Goal: Task Accomplishment & Management: Manage account settings

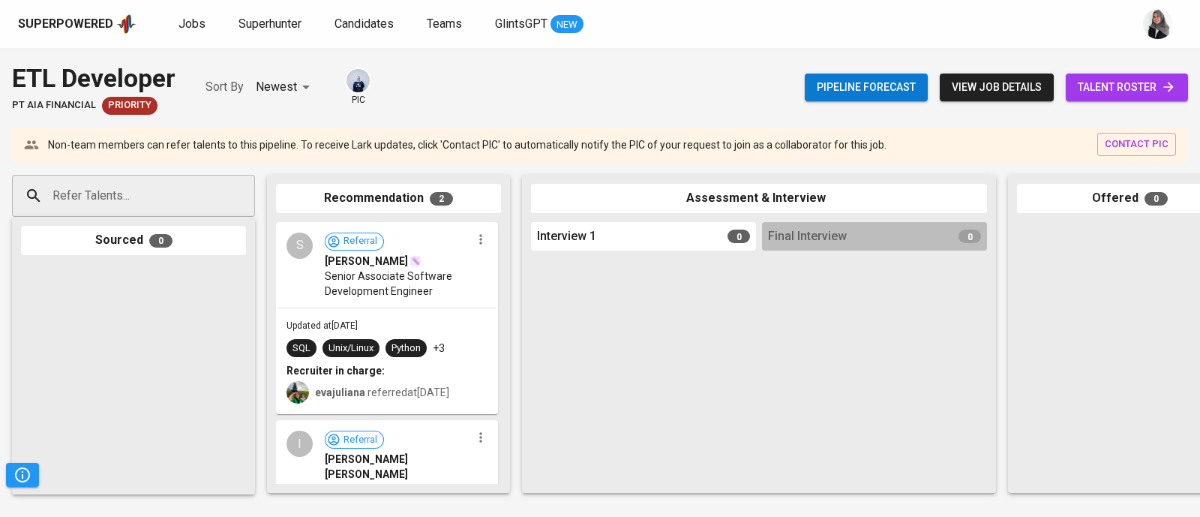
click at [452, 299] on div "S Referral [PERSON_NAME] Senior Associate Software Development Engineer" at bounding box center [386, 265] width 219 height 84
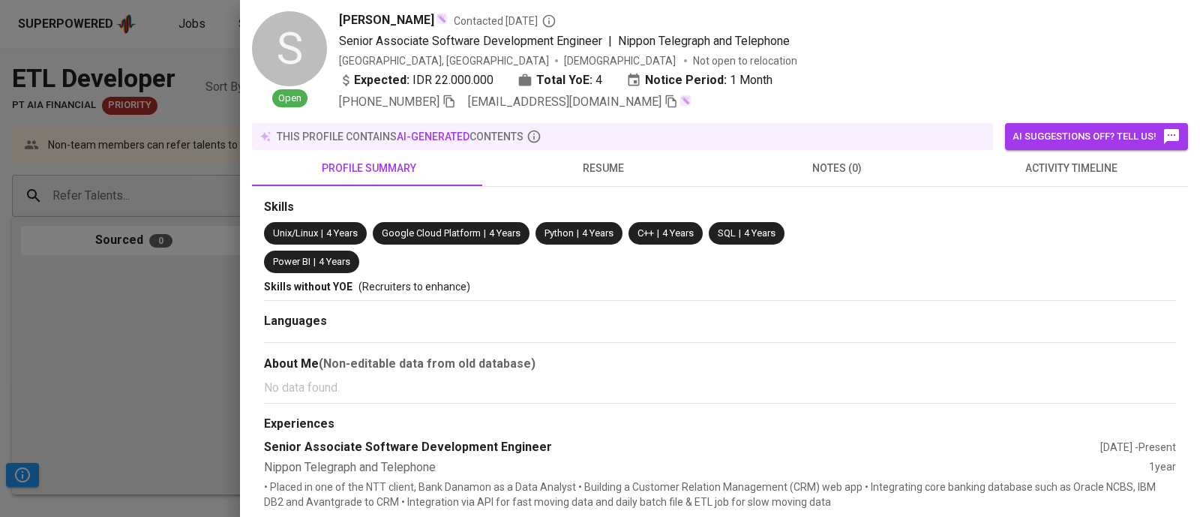
scroll to position [276, 0]
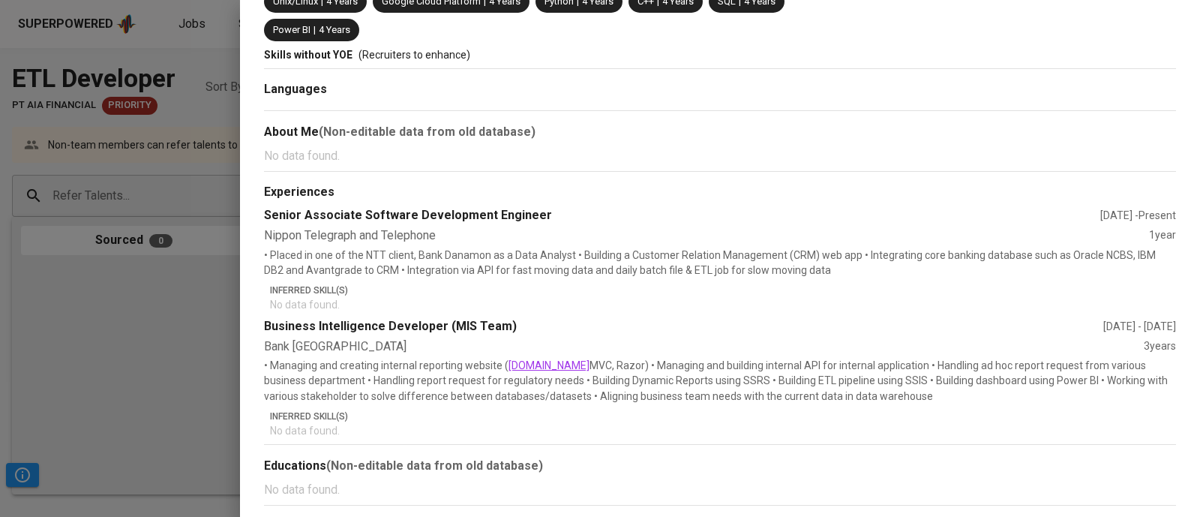
click at [68, 428] on div at bounding box center [600, 258] width 1200 height 517
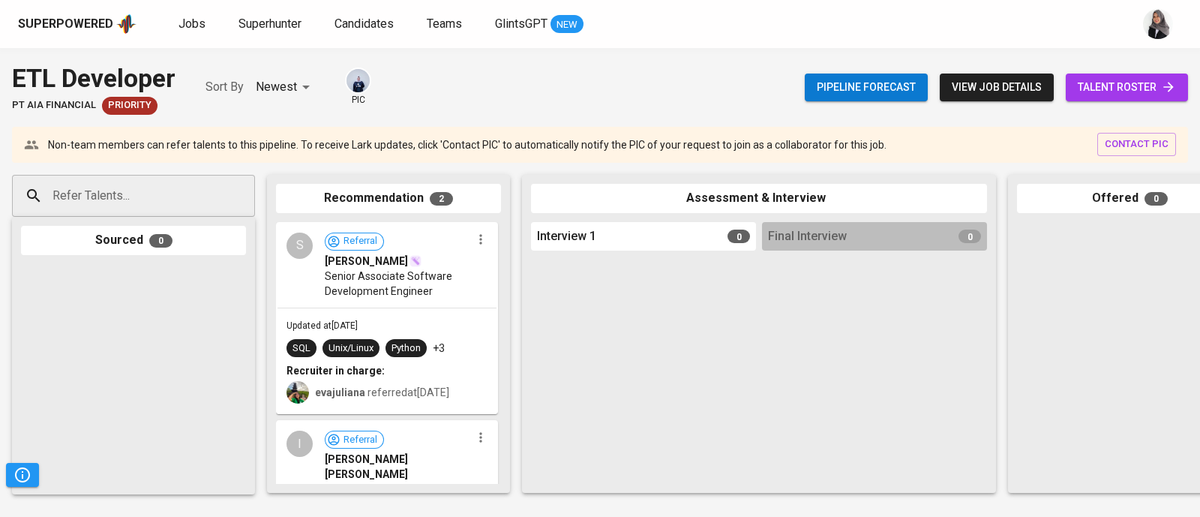
scroll to position [94, 0]
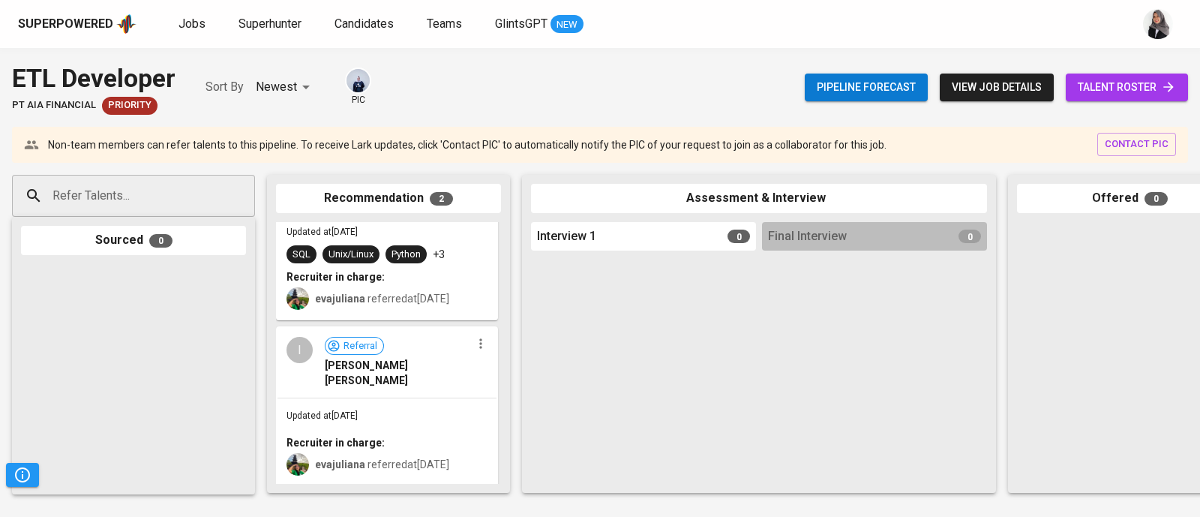
click at [434, 398] on div "Updated at Oct 07, 2025 Recruiter in charge: evajuliana referred at Oct 07, 2025" at bounding box center [386, 441] width 219 height 87
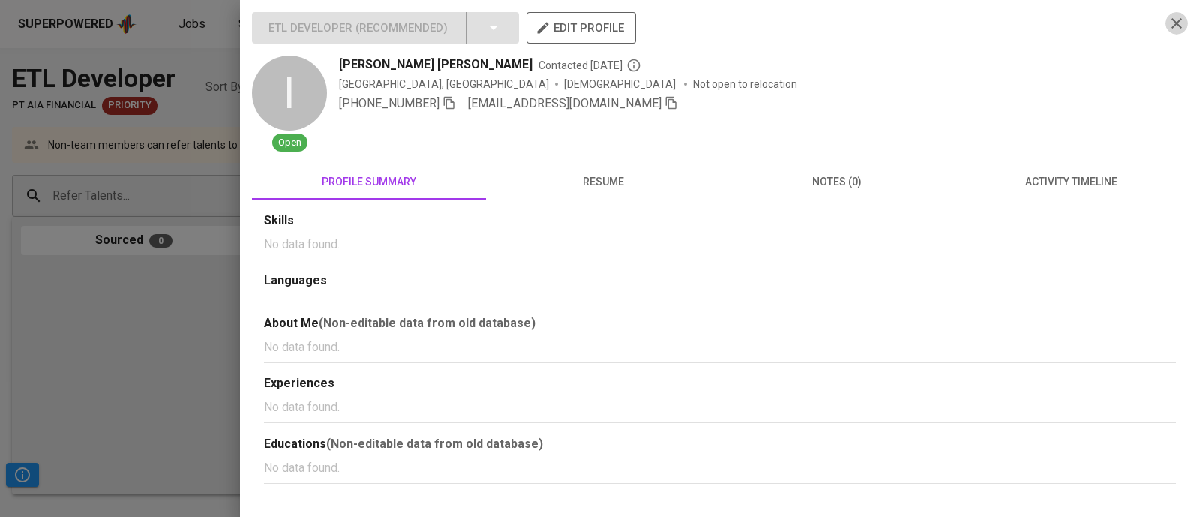
click at [1165, 22] on button "button" at bounding box center [1176, 23] width 22 height 22
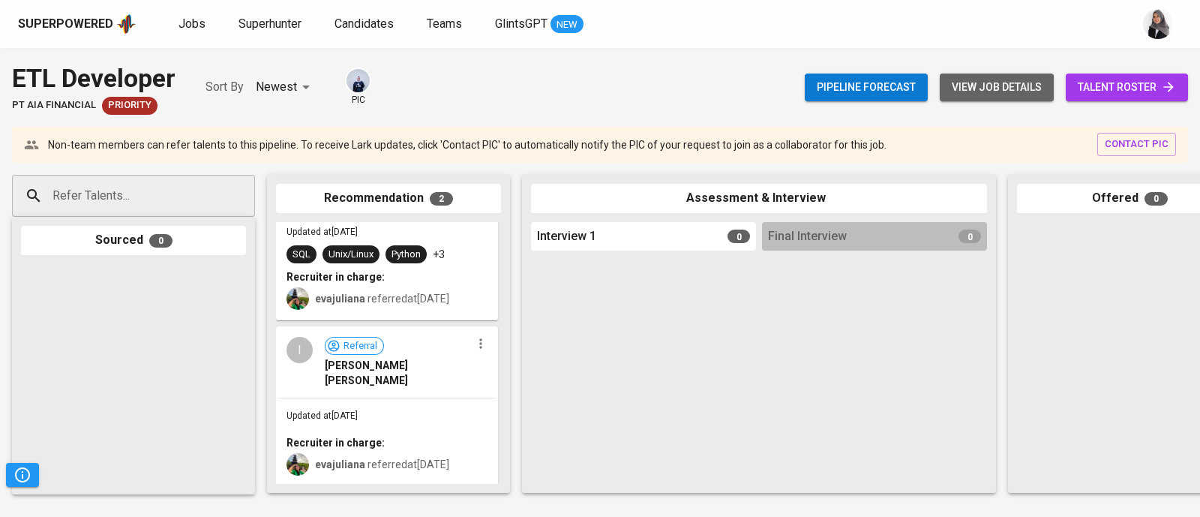
click at [959, 85] on span "view job details" at bounding box center [997, 87] width 90 height 19
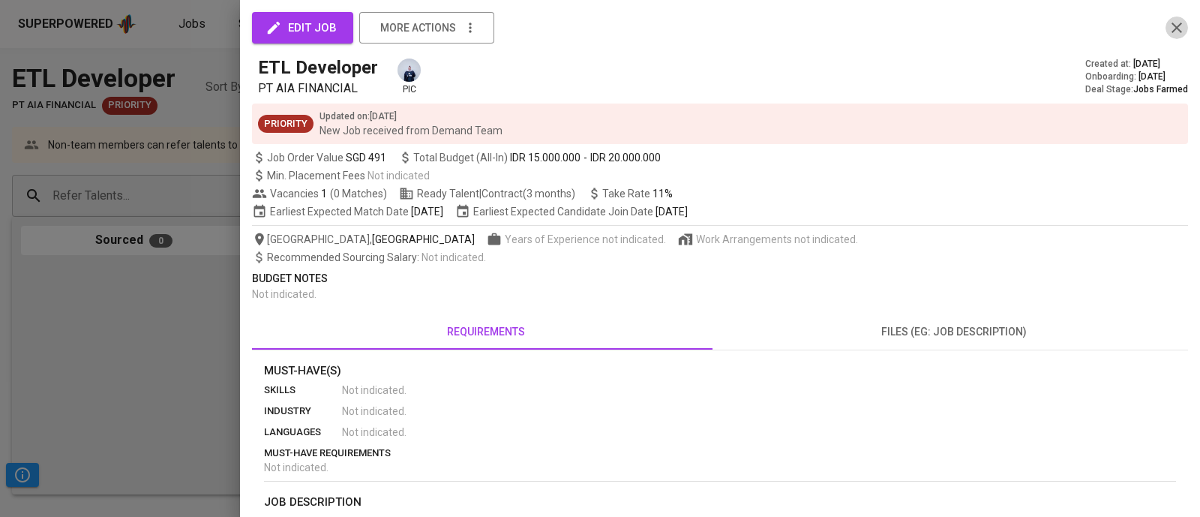
click at [1169, 19] on icon "button" at bounding box center [1177, 28] width 18 height 18
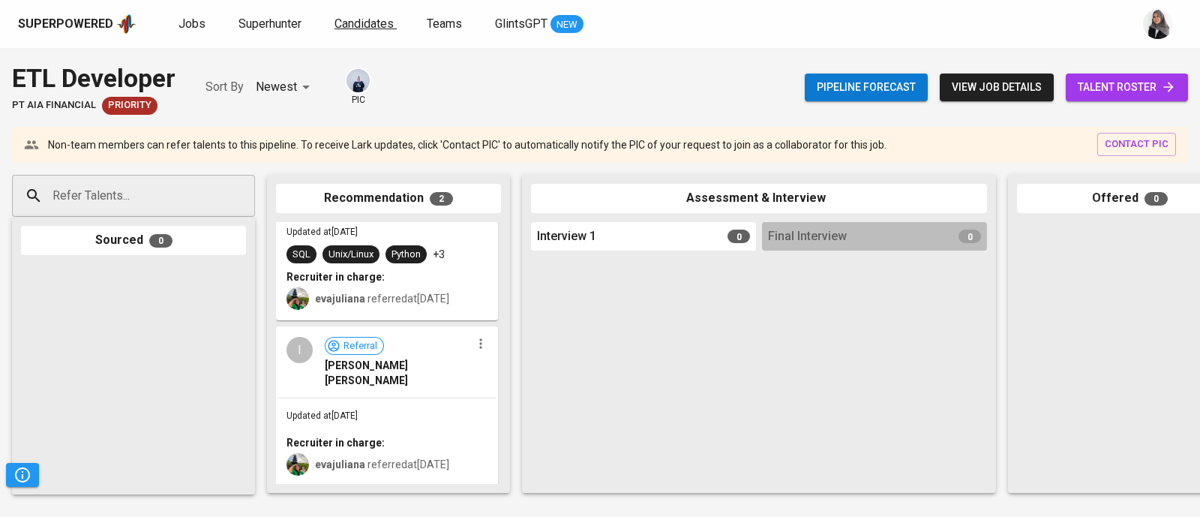
click at [370, 20] on span "Candidates" at bounding box center [363, 23] width 59 height 14
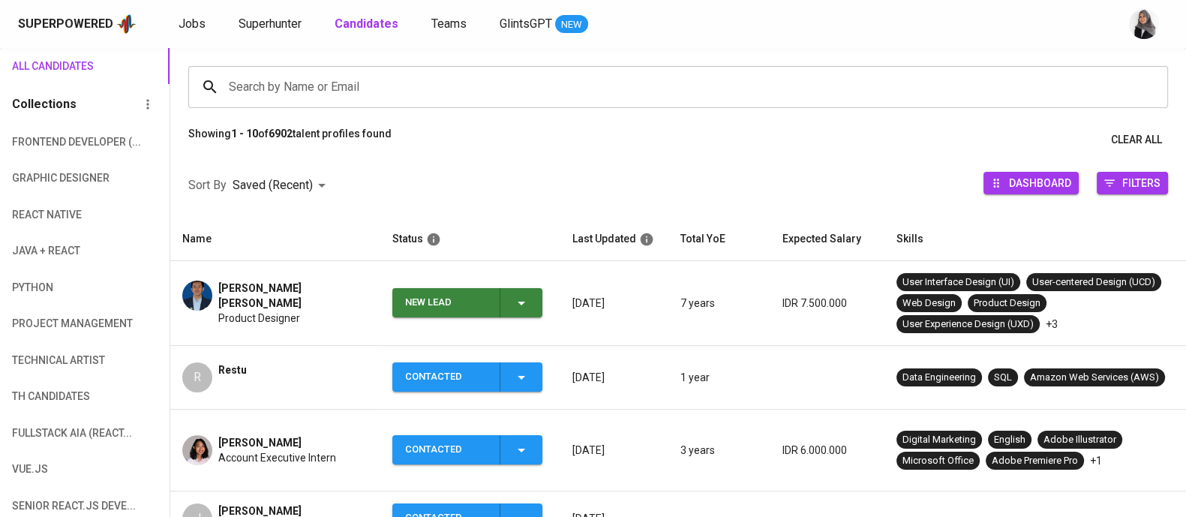
scroll to position [103, 0]
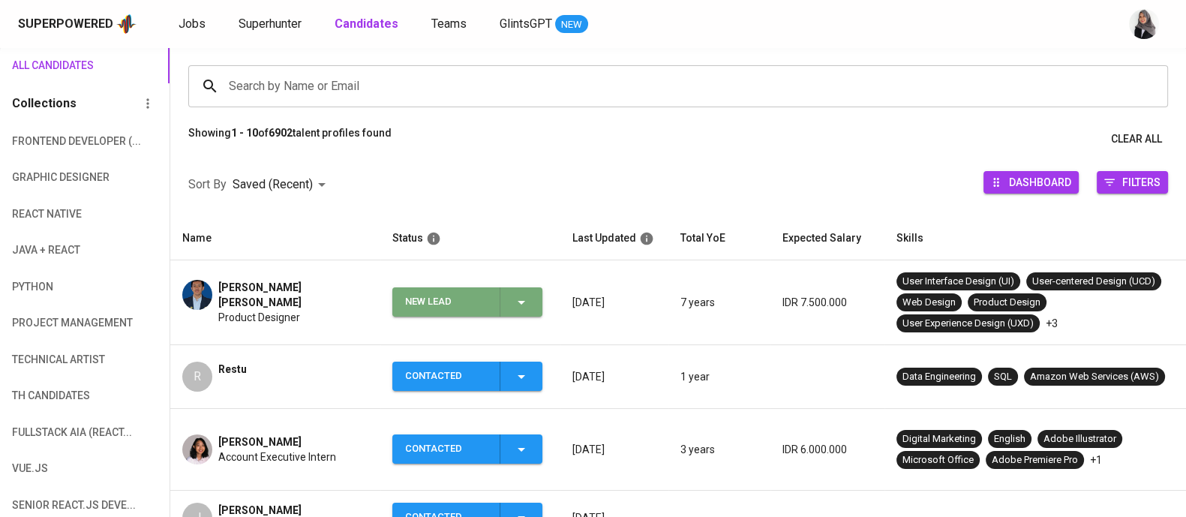
click at [540, 306] on button "New Lead" at bounding box center [467, 301] width 150 height 29
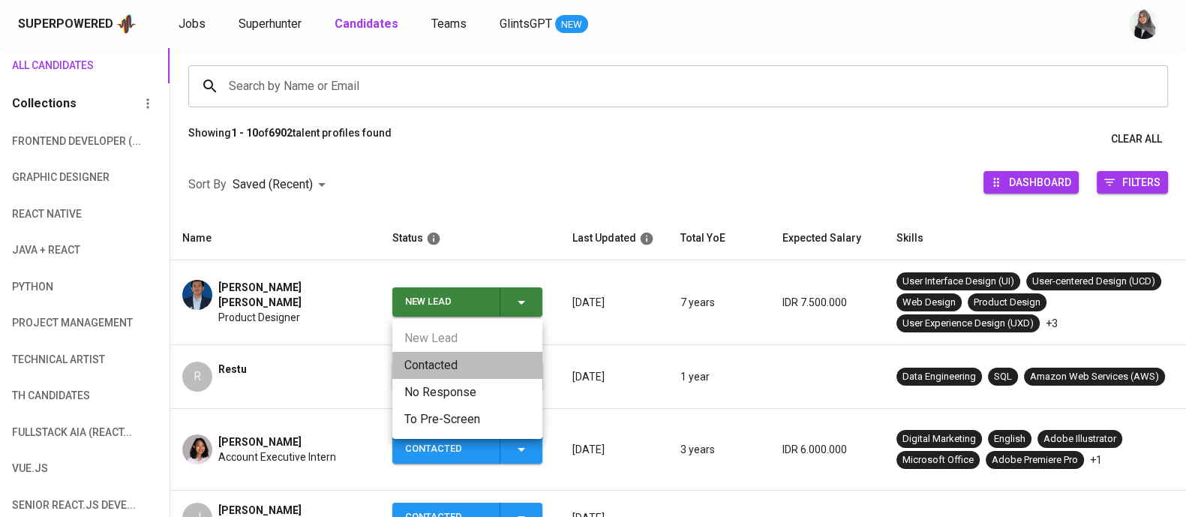
click at [436, 371] on li "Contacted" at bounding box center [467, 365] width 150 height 27
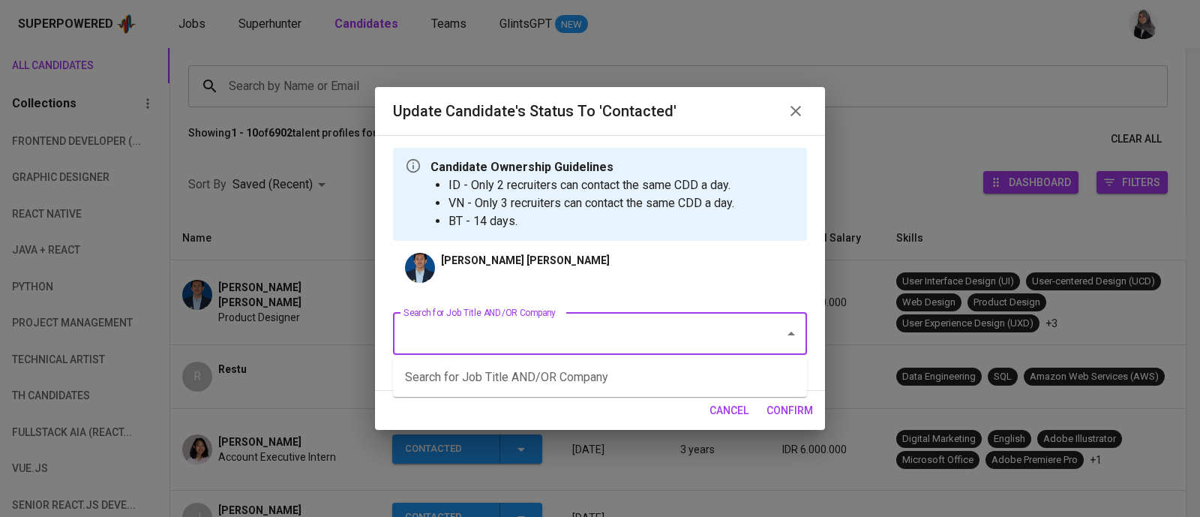
click at [580, 334] on input "Search for Job Title AND/OR Company" at bounding box center [579, 333] width 358 height 28
type input "A"
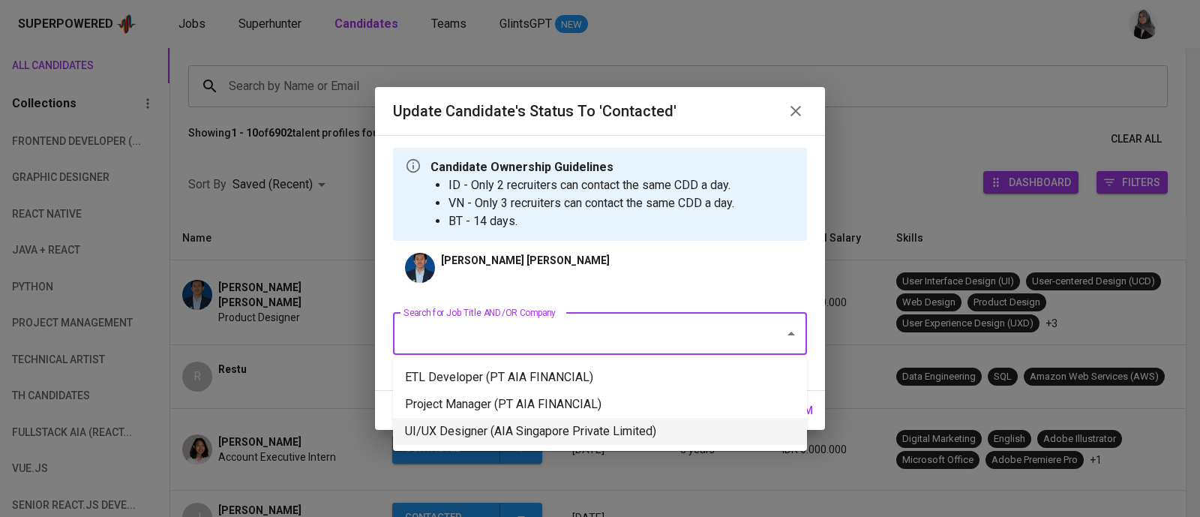
click at [559, 423] on li "UI/UX Designer (AIA Singapore Private Limited)" at bounding box center [600, 431] width 414 height 27
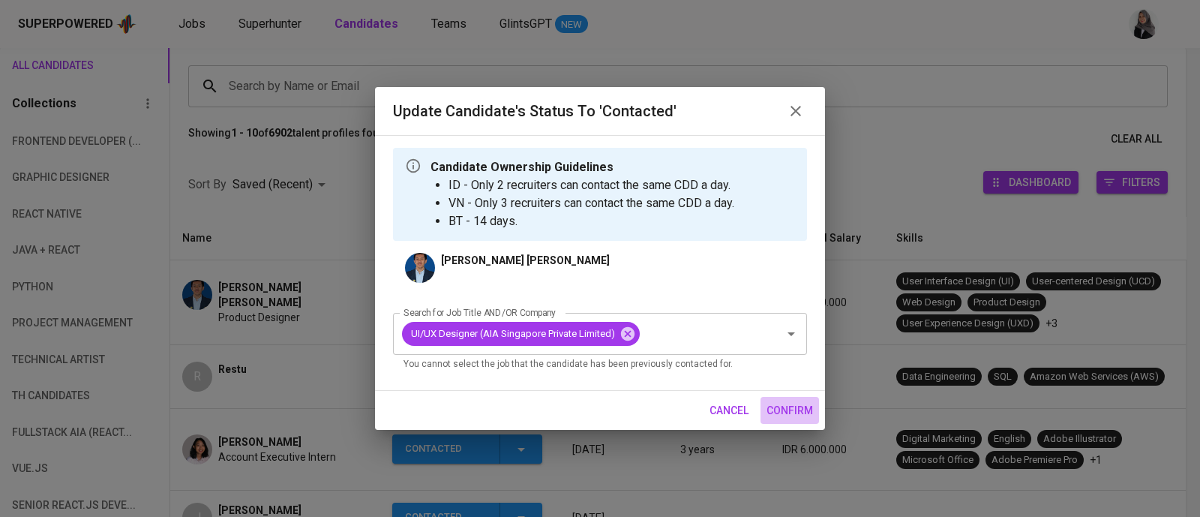
click at [802, 413] on span "confirm" at bounding box center [789, 410] width 46 height 19
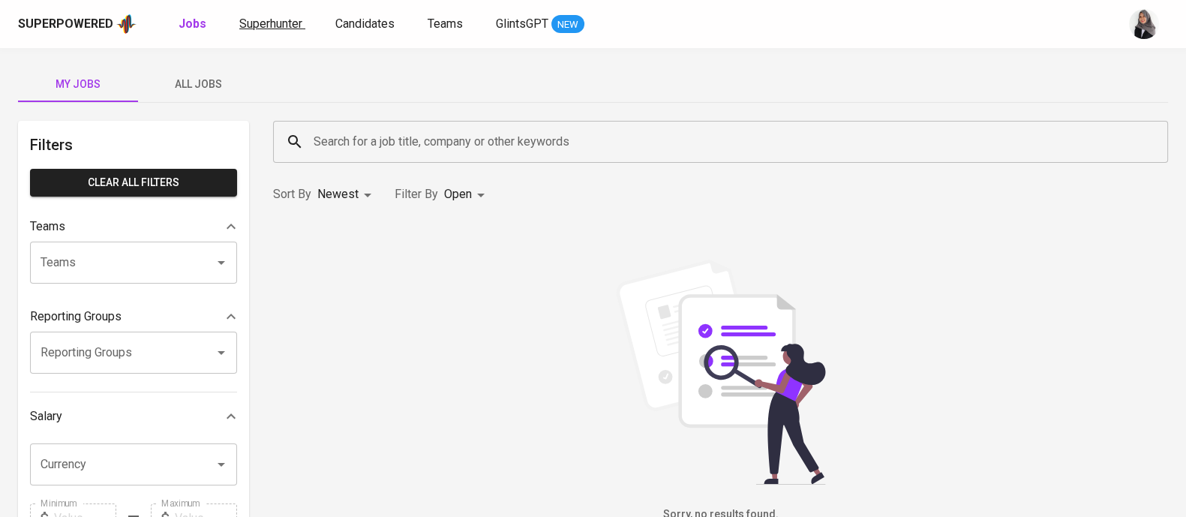
click at [268, 26] on span "Superhunter" at bounding box center [270, 23] width 63 height 14
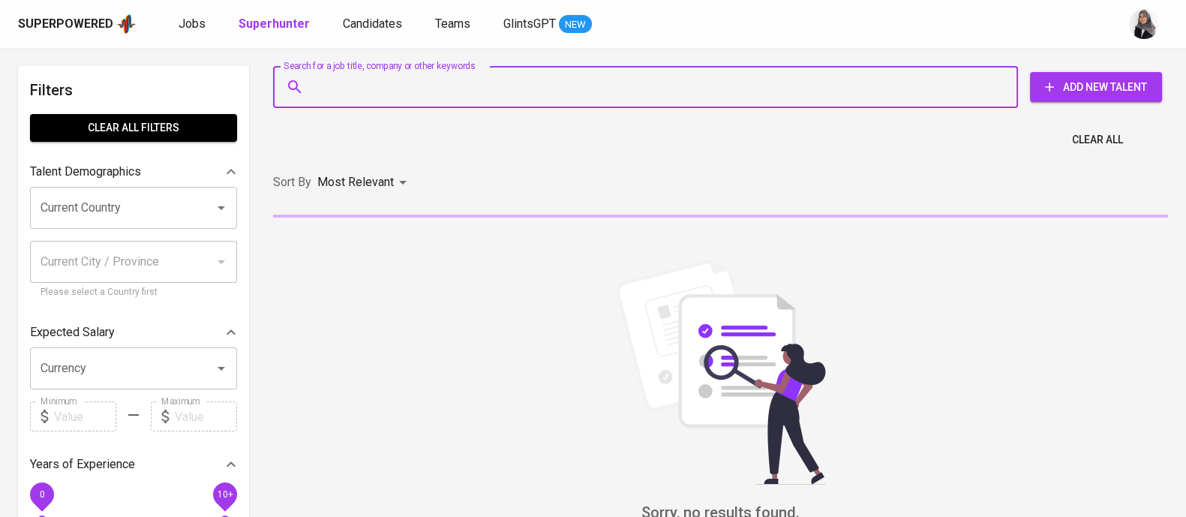
click at [360, 88] on input "Search for a job title, company or other keywords" at bounding box center [649, 87] width 679 height 28
paste input "[EMAIL_ADDRESS][DOMAIN_NAME]"
type input "[EMAIL_ADDRESS][DOMAIN_NAME]"
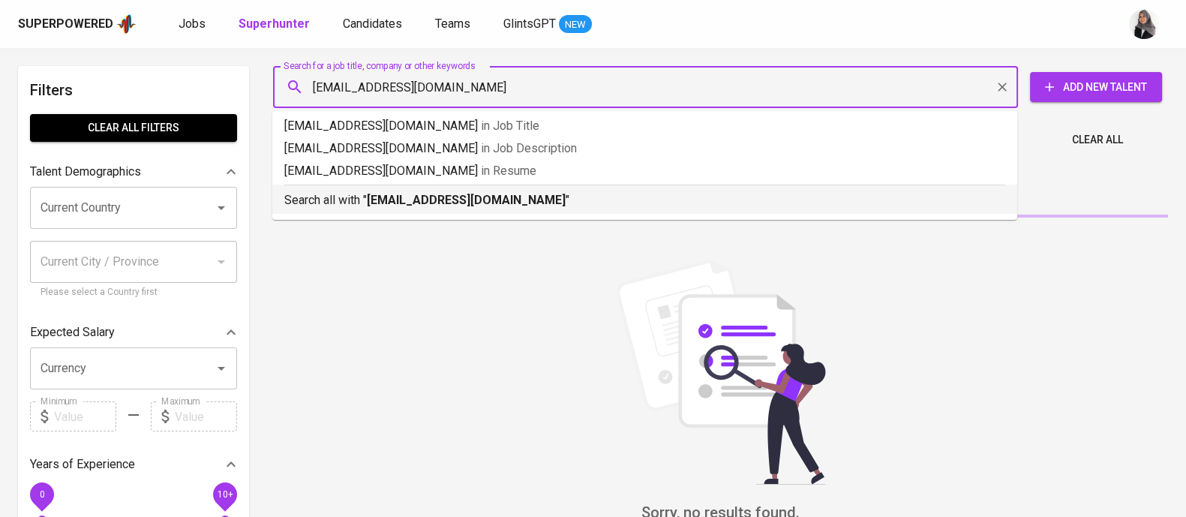
click at [461, 198] on b "[EMAIL_ADDRESS][DOMAIN_NAME]" at bounding box center [466, 200] width 199 height 14
click at [461, 198] on div "Sort By Most Relevant MOST_RELEVANT" at bounding box center [720, 183] width 913 height 46
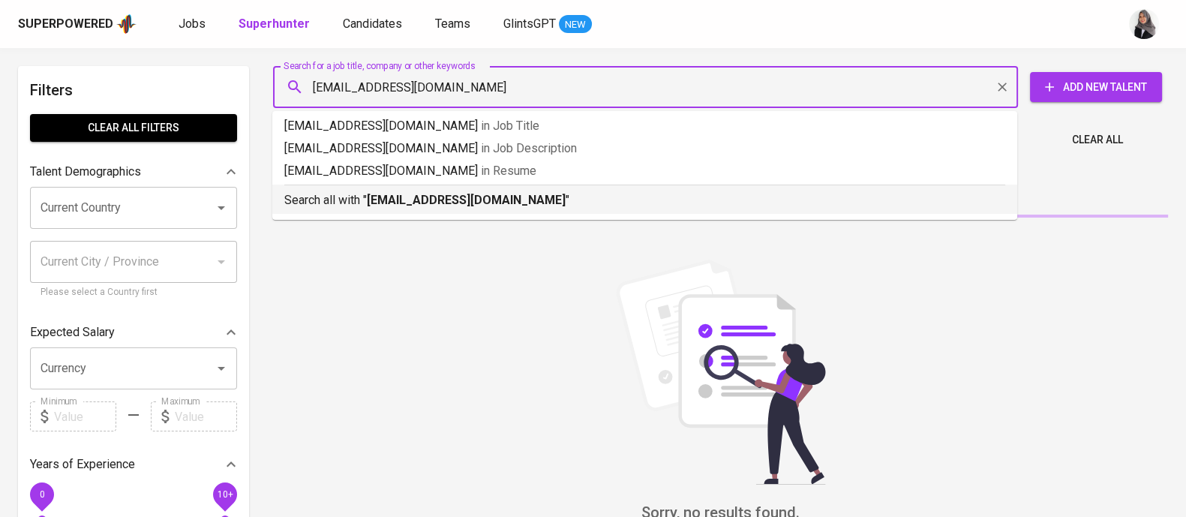
click at [323, 194] on div "Sort By Most Relevant MOST_RELEVANT" at bounding box center [720, 183] width 913 height 46
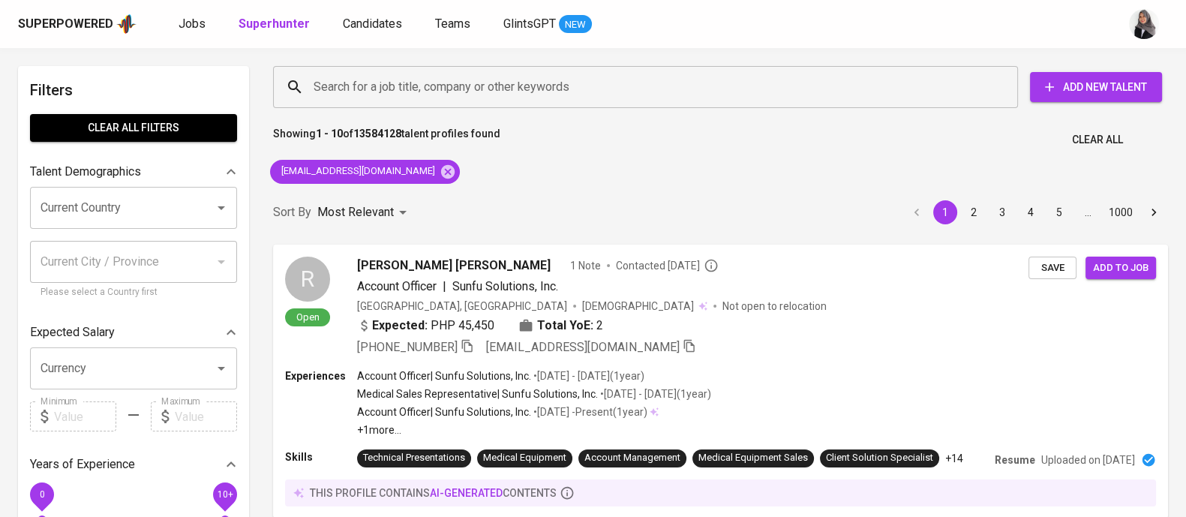
click at [323, 194] on div "Sort By Most Relevant MOST_RELEVANT 1 2 3 4 5 … 1000" at bounding box center [720, 213] width 913 height 46
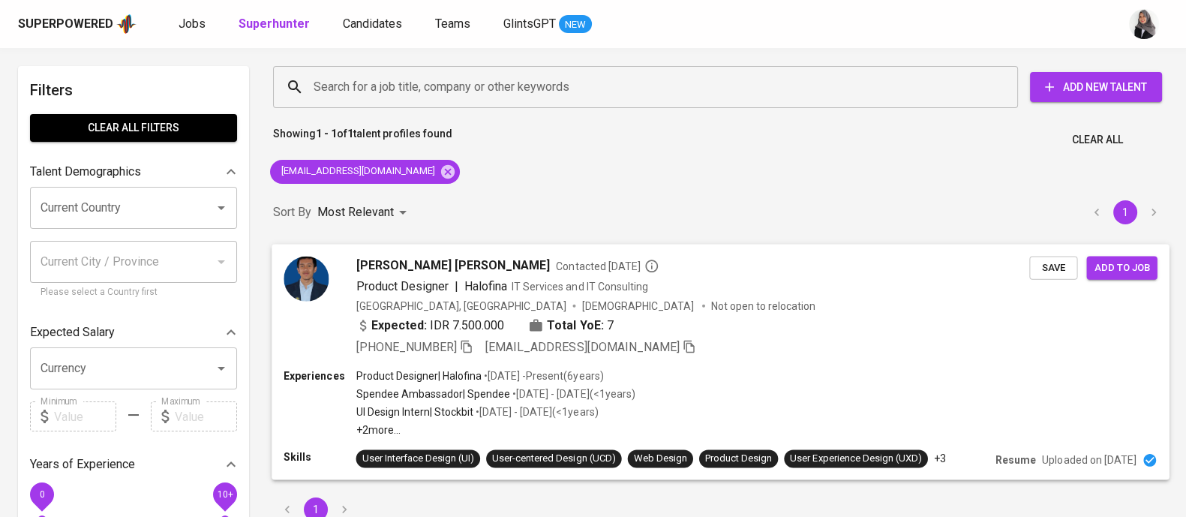
click at [749, 361] on div "[PERSON_NAME] [PERSON_NAME] Contacted [DATE] Product Designer | Halofina IT Ser…" at bounding box center [720, 306] width 898 height 124
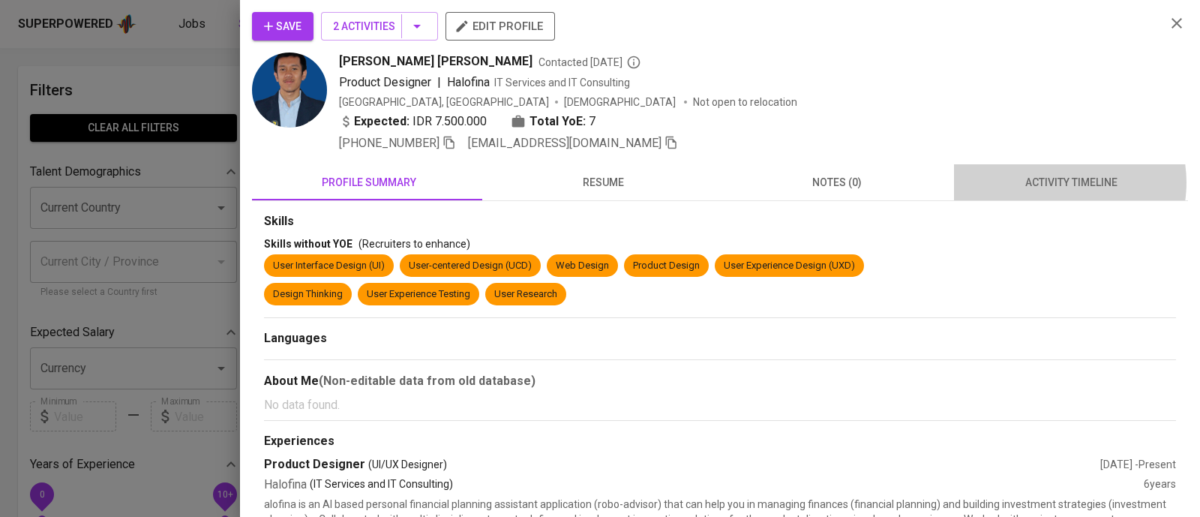
click at [1050, 182] on span "activity timeline" at bounding box center [1071, 182] width 216 height 19
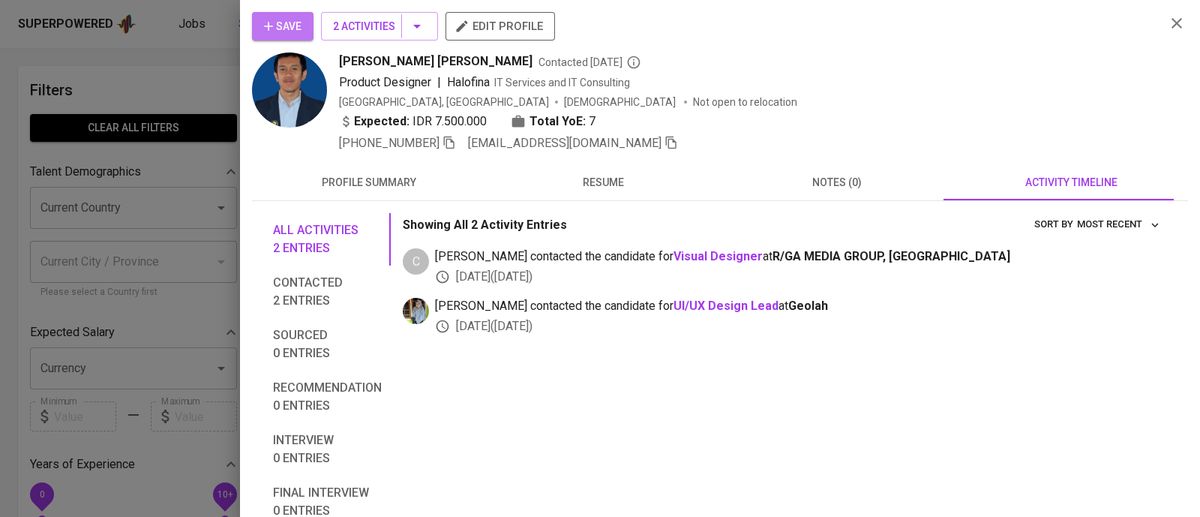
click at [280, 28] on span "Save" at bounding box center [282, 26] width 37 height 19
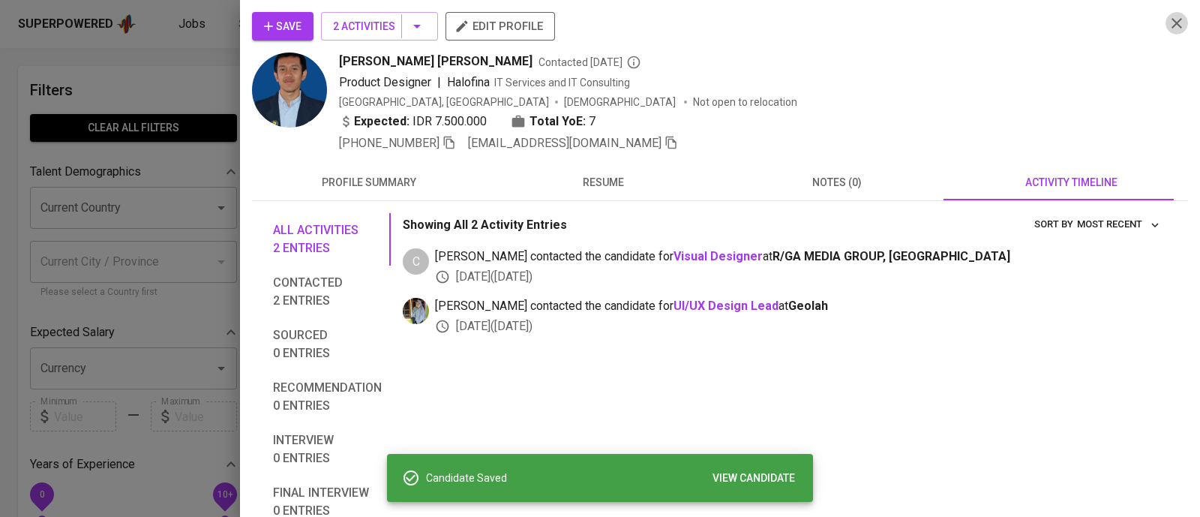
click at [1168, 25] on icon "button" at bounding box center [1177, 23] width 18 height 18
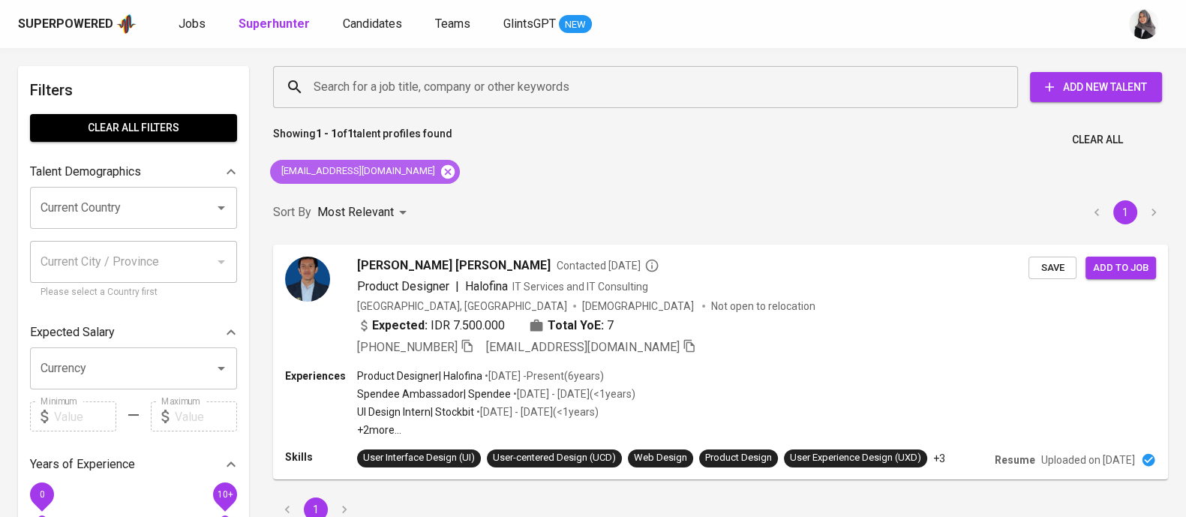
click at [439, 163] on icon at bounding box center [447, 171] width 16 height 16
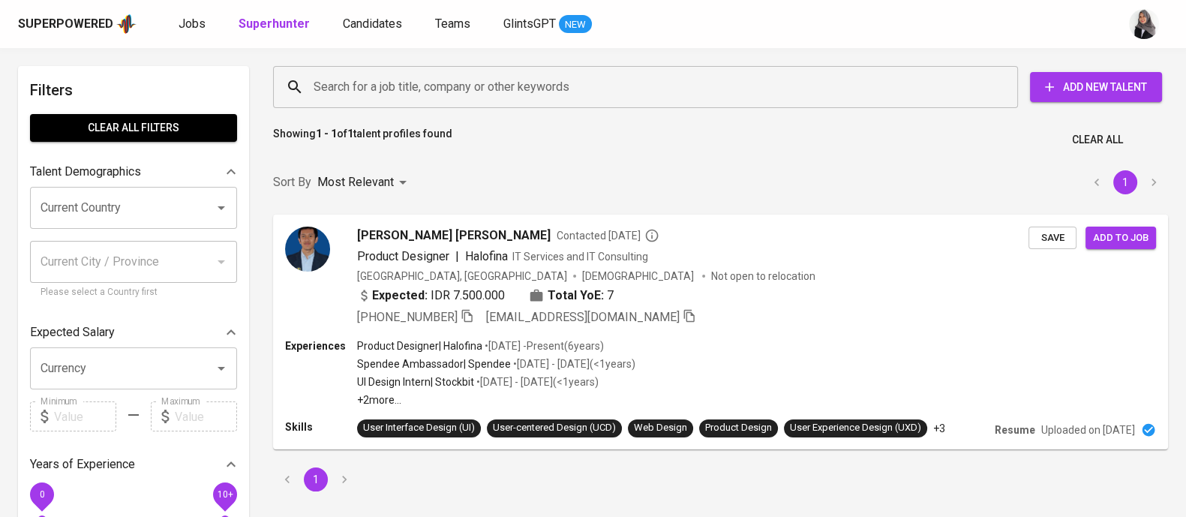
click at [433, 80] on input "Search for a job title, company or other keywords" at bounding box center [649, 87] width 679 height 28
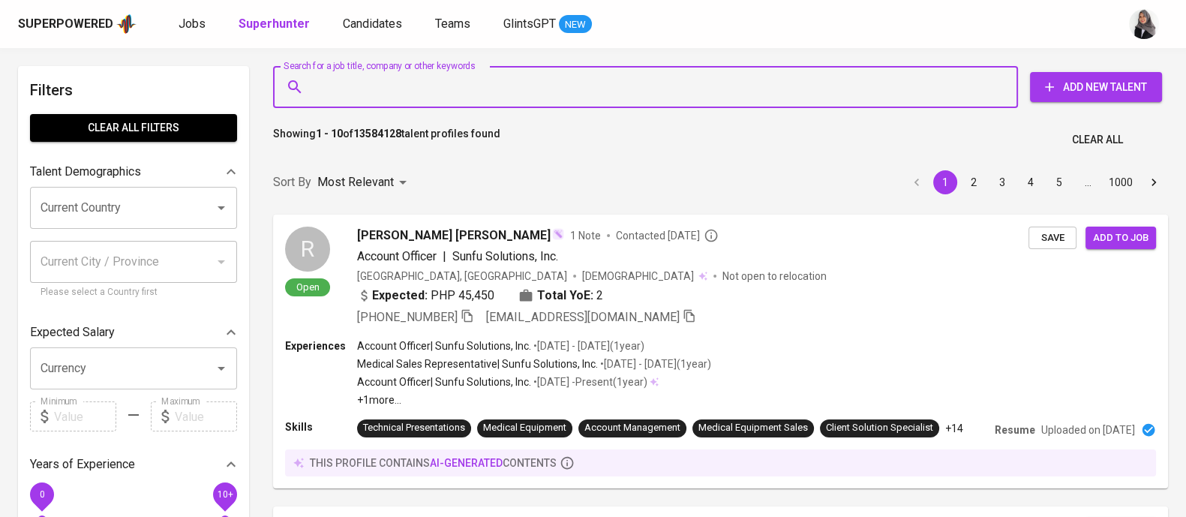
paste input "[EMAIL_ADDRESS][DOMAIN_NAME]"
type input "[EMAIL_ADDRESS][DOMAIN_NAME]"
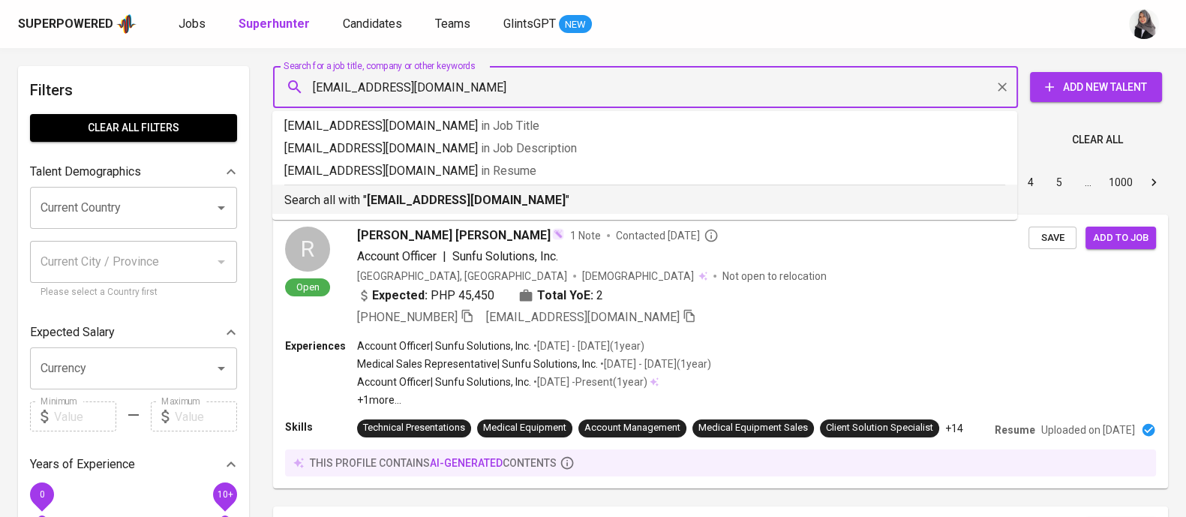
click at [474, 201] on b "[EMAIL_ADDRESS][DOMAIN_NAME]" at bounding box center [466, 200] width 199 height 14
click at [474, 201] on div "Sort By Most Relevant MOST_RELEVANT 1 2 3 4 5 … 1000" at bounding box center [720, 183] width 913 height 46
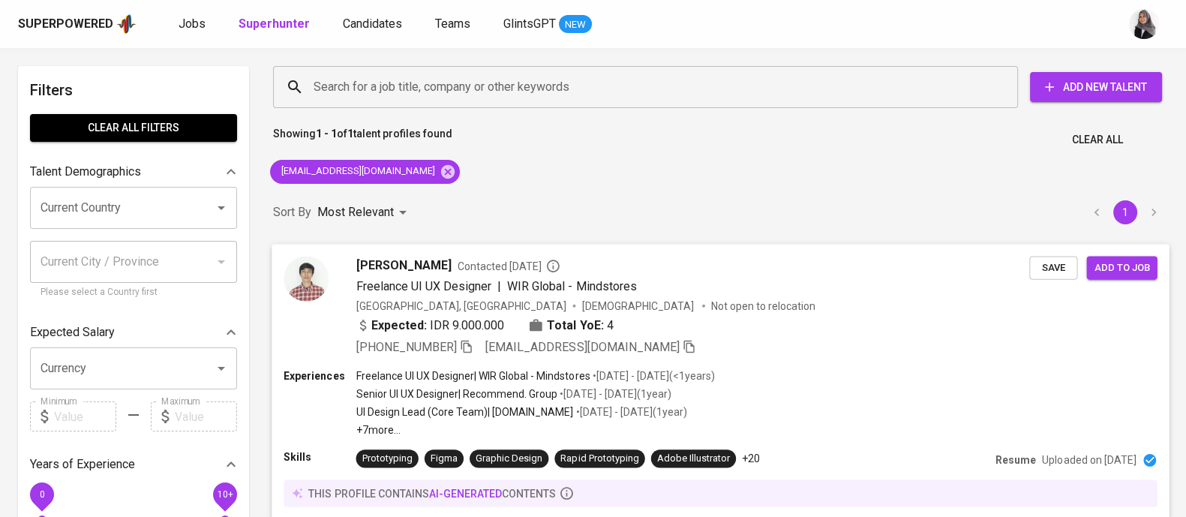
click at [692, 319] on div "Expected: IDR 9.000.000 Total YoE: 4" at bounding box center [692, 327] width 673 height 22
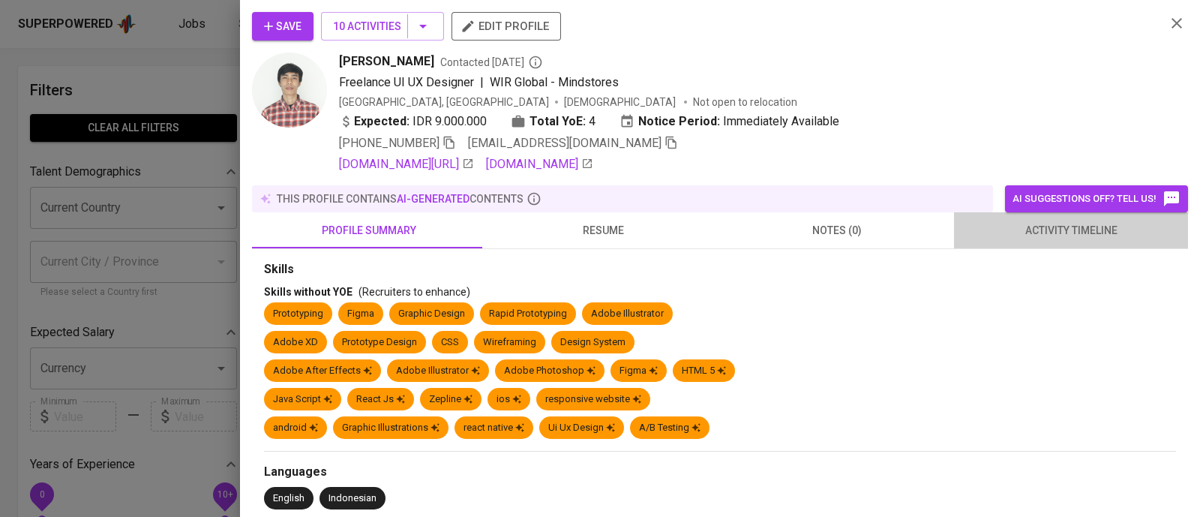
click at [1072, 238] on span "activity timeline" at bounding box center [1071, 230] width 216 height 19
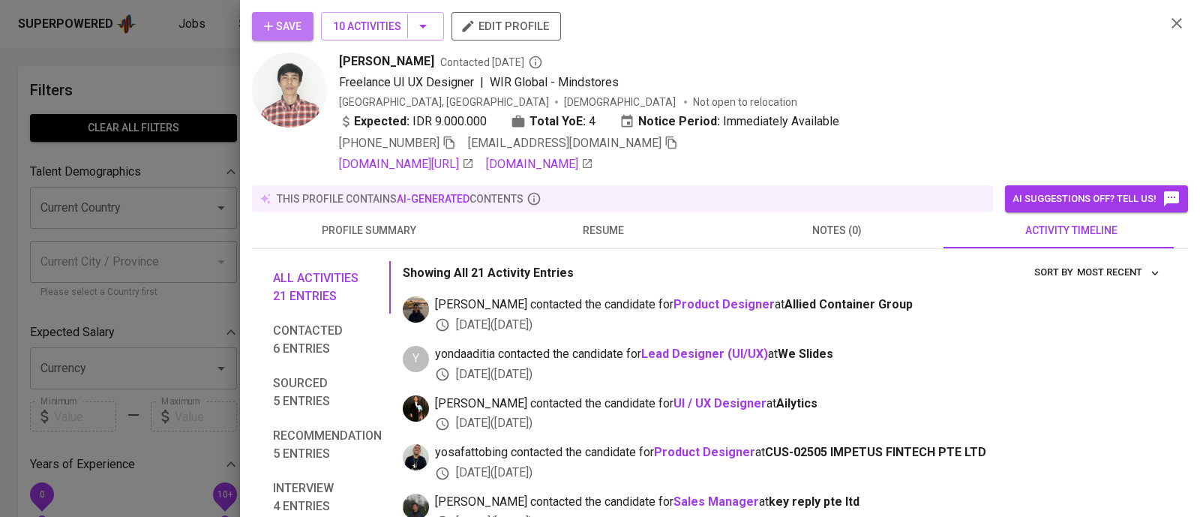
click at [283, 25] on span "Save" at bounding box center [282, 26] width 37 height 19
click at [1168, 19] on icon "button" at bounding box center [1177, 23] width 18 height 18
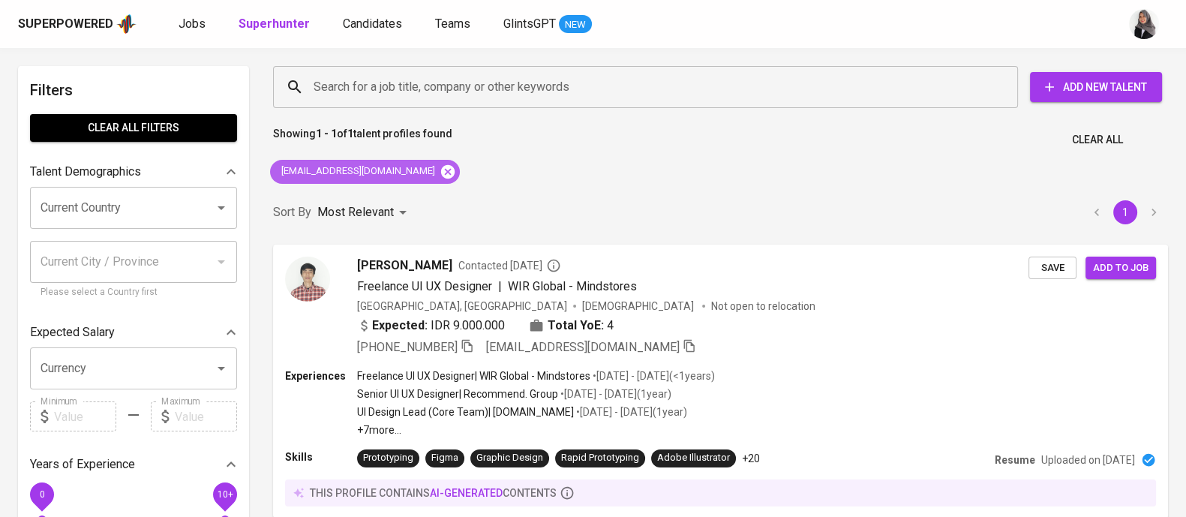
click at [439, 163] on icon at bounding box center [447, 171] width 16 height 16
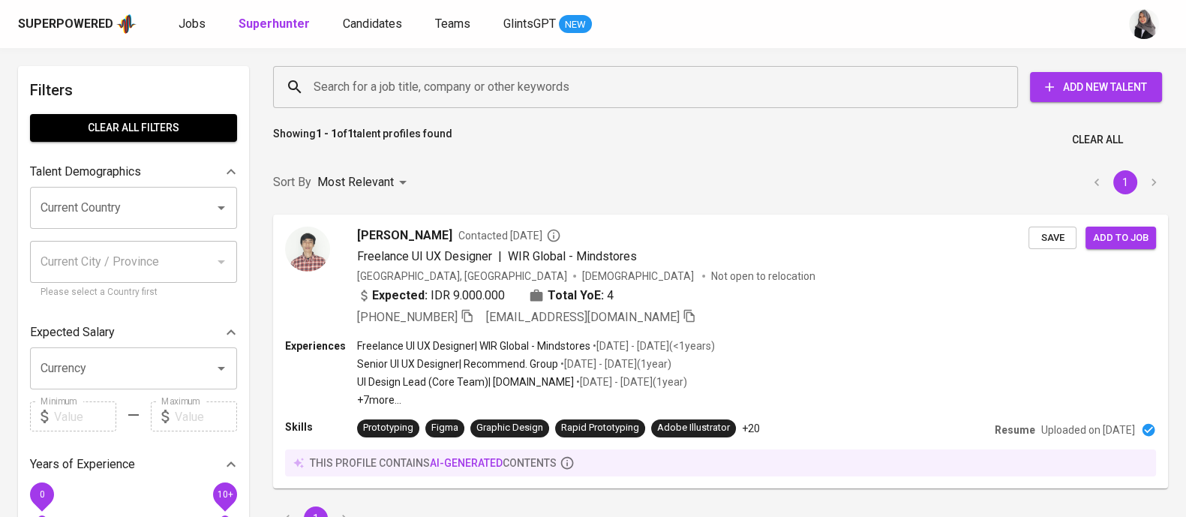
click at [475, 76] on input "Search for a job title, company or other keywords" at bounding box center [649, 87] width 679 height 28
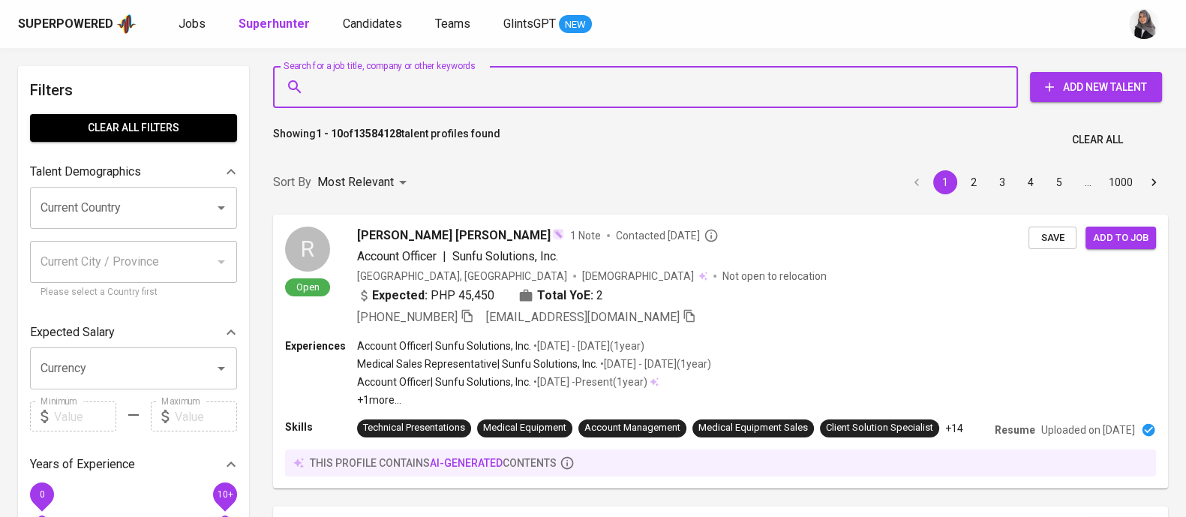
paste input "[EMAIL_ADDRESS][DOMAIN_NAME]"
type input "[EMAIL_ADDRESS][DOMAIN_NAME]"
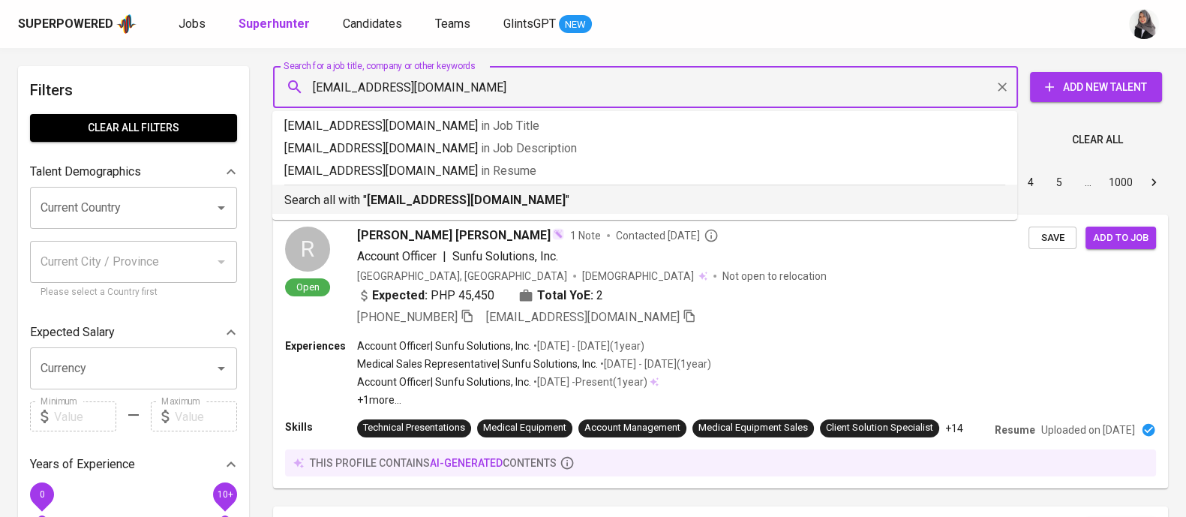
click at [469, 198] on b "[EMAIL_ADDRESS][DOMAIN_NAME]" at bounding box center [466, 200] width 199 height 14
click at [469, 198] on div "Sort By Most Relevant MOST_RELEVANT 1 2 3 4 5 … 1000" at bounding box center [720, 183] width 913 height 46
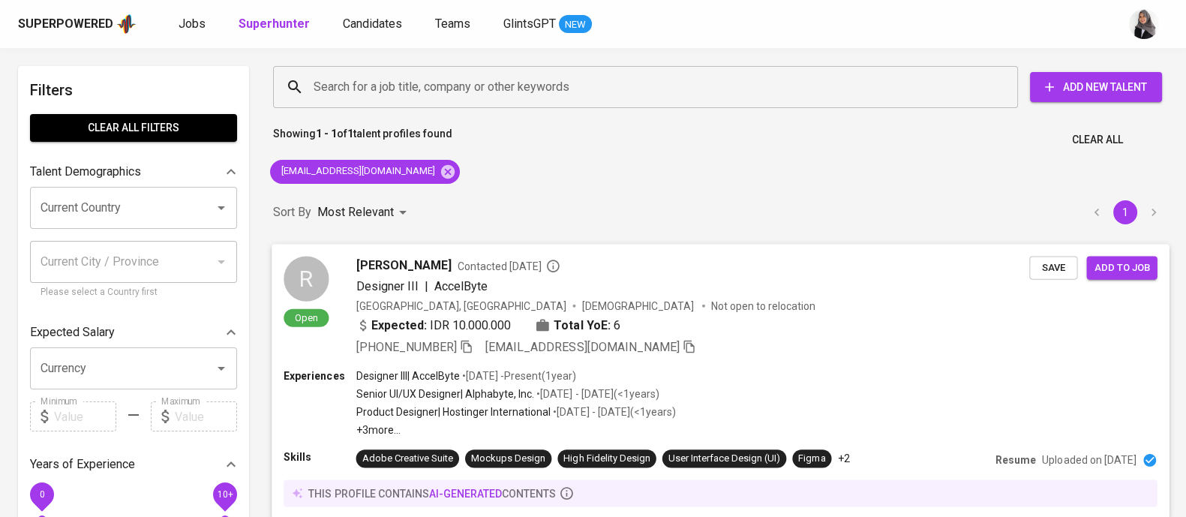
click at [742, 333] on div "Expected: IDR 10.000.000 Total YoE: 6" at bounding box center [692, 327] width 673 height 22
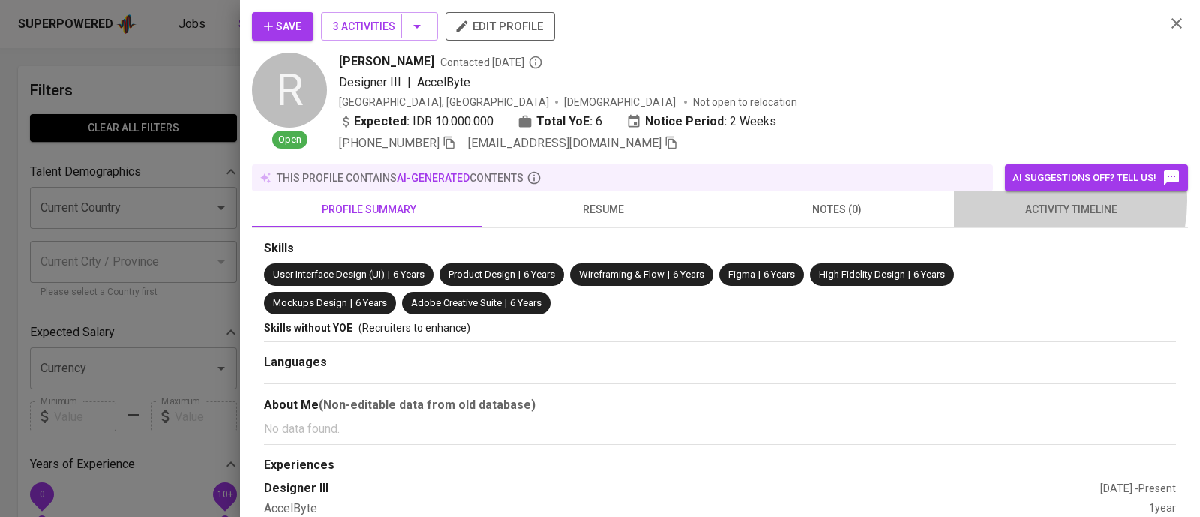
click at [1023, 200] on span "activity timeline" at bounding box center [1071, 209] width 216 height 19
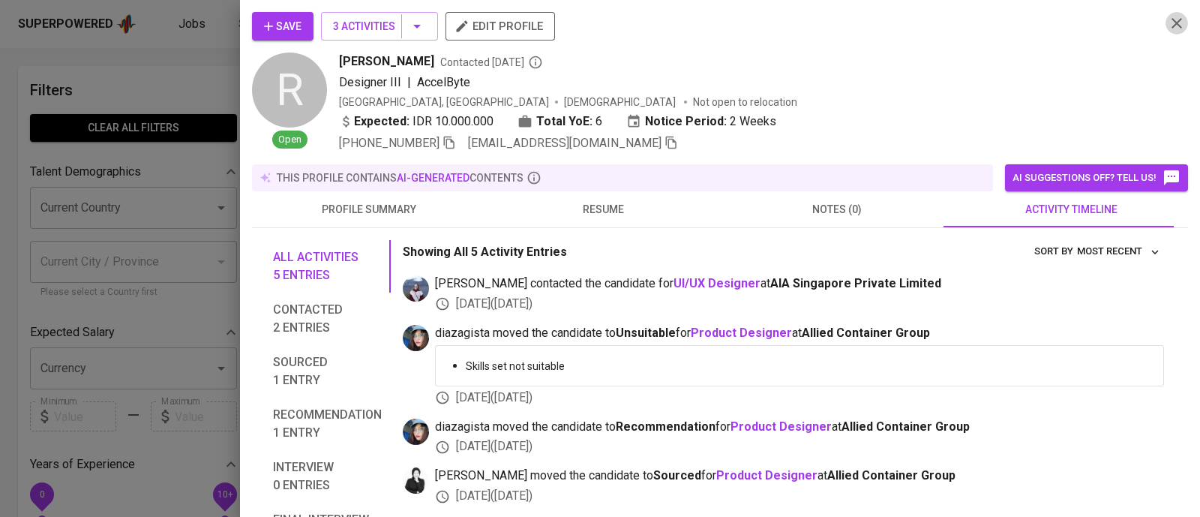
click at [1165, 34] on button "button" at bounding box center [1176, 23] width 22 height 22
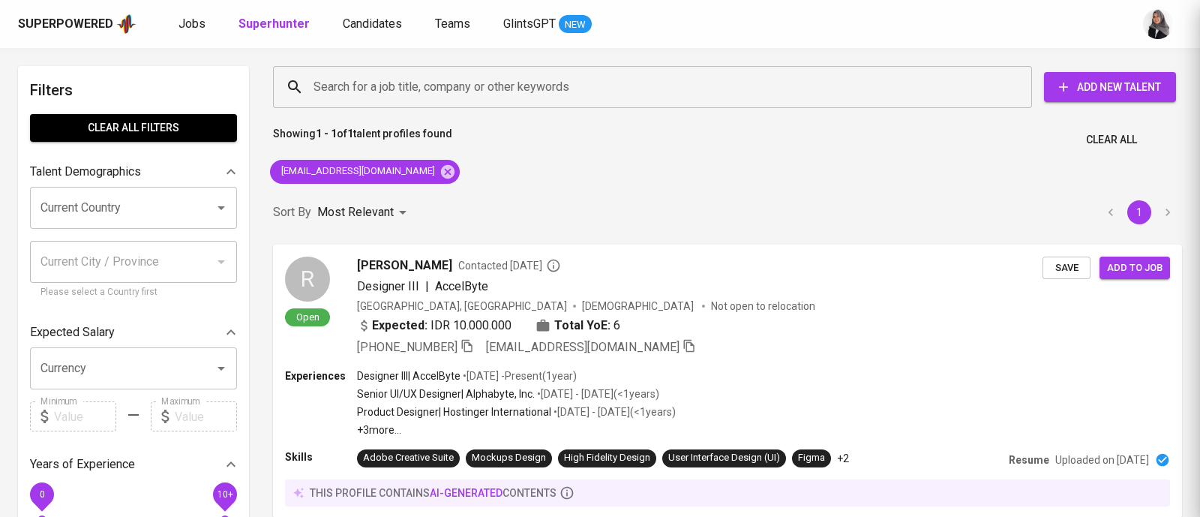
scroll to position [1, 0]
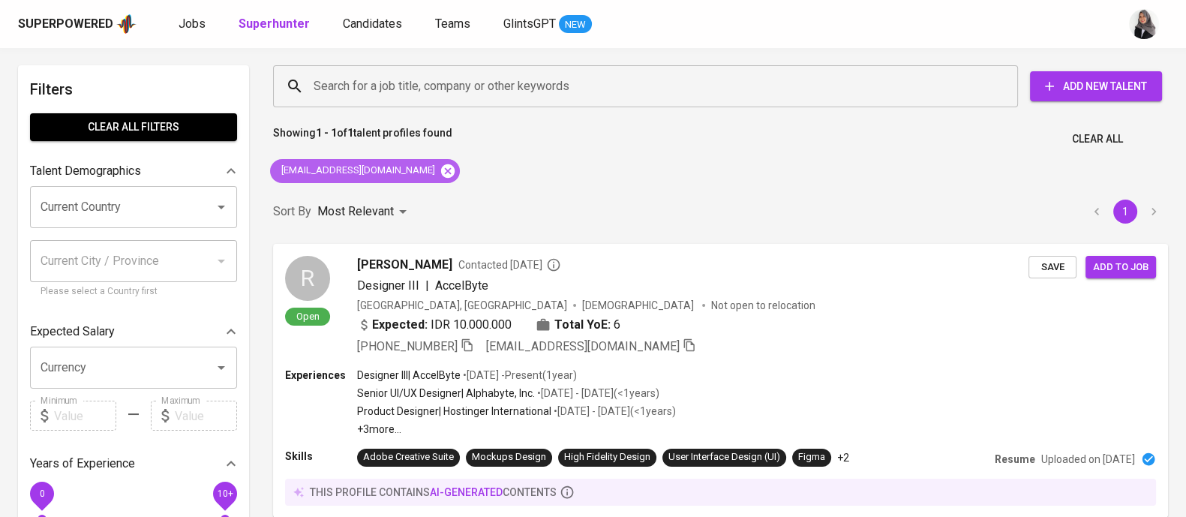
click at [441, 169] on icon at bounding box center [447, 169] width 13 height 13
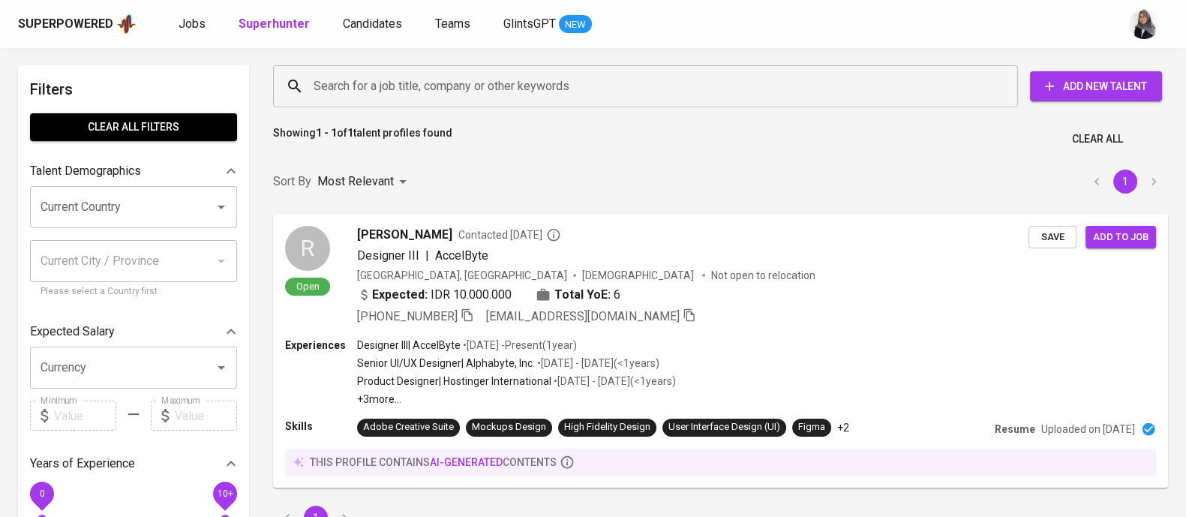
click at [483, 89] on input "Search for a job title, company or other keywords" at bounding box center [649, 86] width 679 height 28
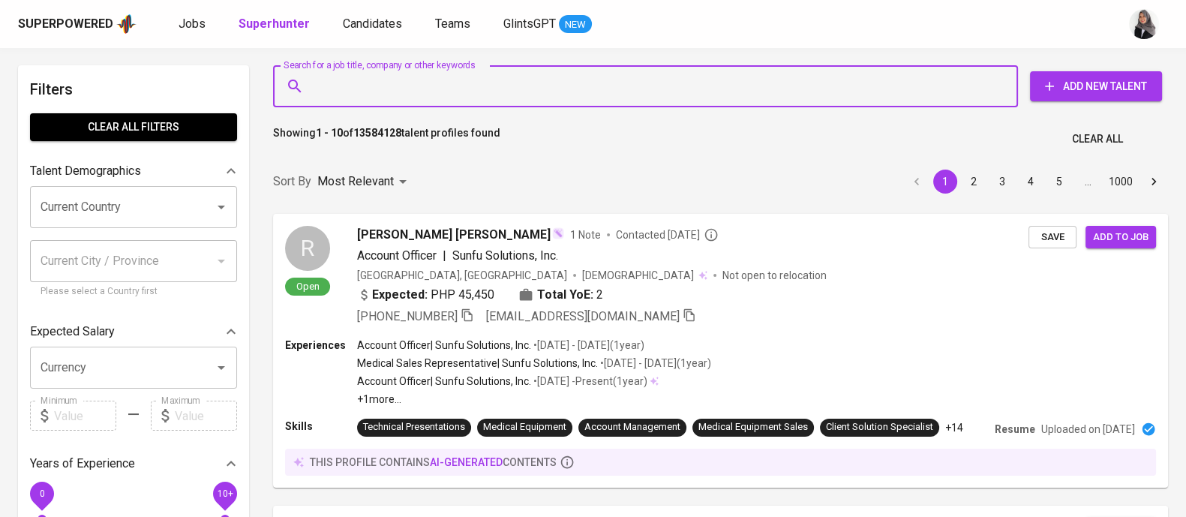
paste input "[PERSON_NAME][EMAIL_ADDRESS][DOMAIN_NAME]"
type input "[PERSON_NAME][EMAIL_ADDRESS][DOMAIN_NAME]"
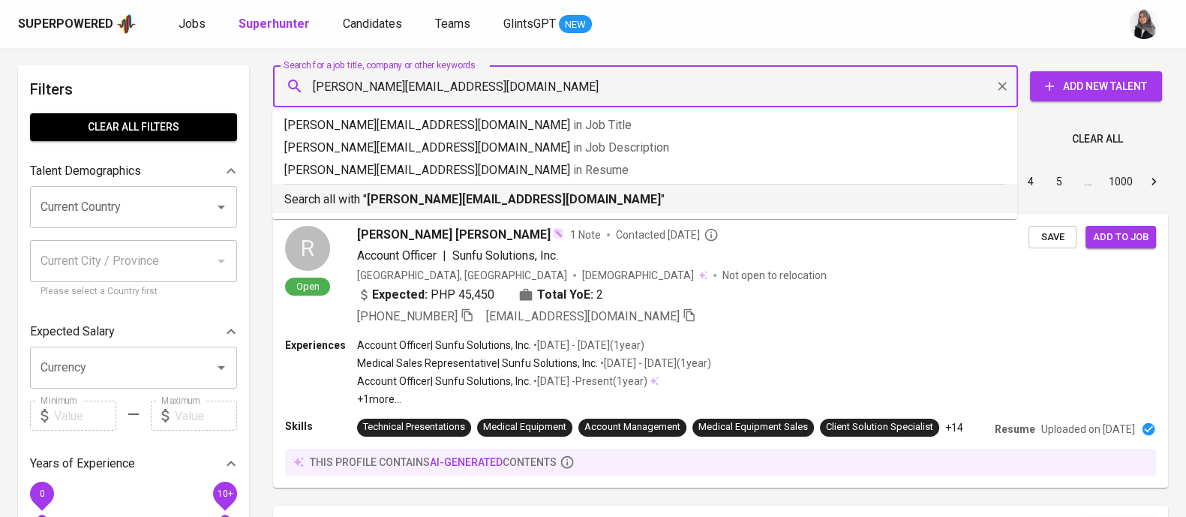
click at [472, 204] on b "[PERSON_NAME][EMAIL_ADDRESS][DOMAIN_NAME]" at bounding box center [514, 199] width 294 height 14
click at [472, 204] on div "Sort By Most Relevant MOST_RELEVANT 1 2 3 4 5 … 1000" at bounding box center [720, 182] width 913 height 46
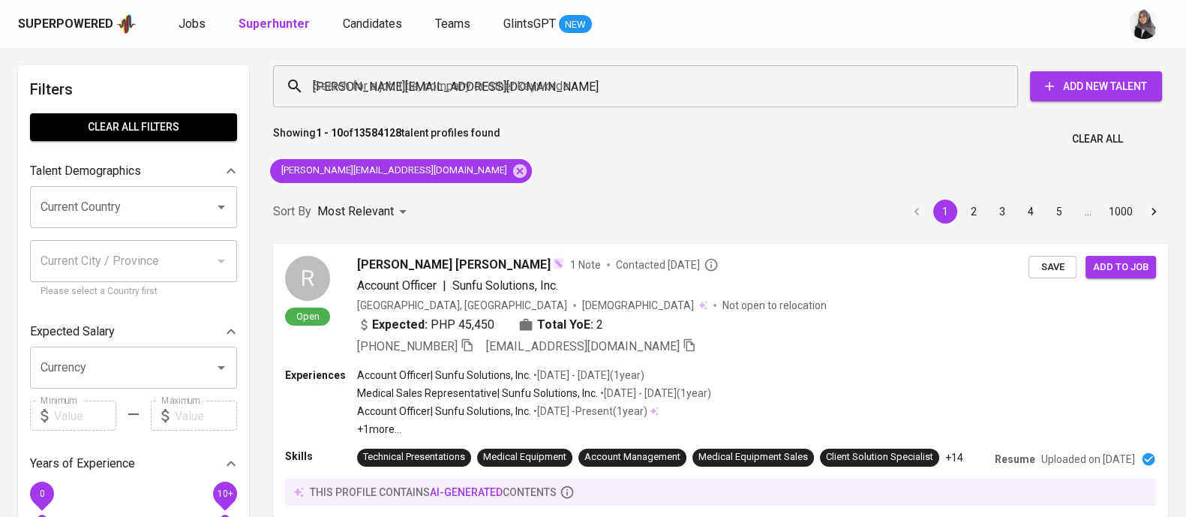
click at [472, 204] on div "Sort By Most Relevant MOST_RELEVANT 1 2 3 4 5 … 1000" at bounding box center [720, 212] width 913 height 46
click at [393, 193] on div "Sort By Most Relevant MOST_RELEVANT 1 2 3 4 5 … 1000" at bounding box center [720, 212] width 913 height 46
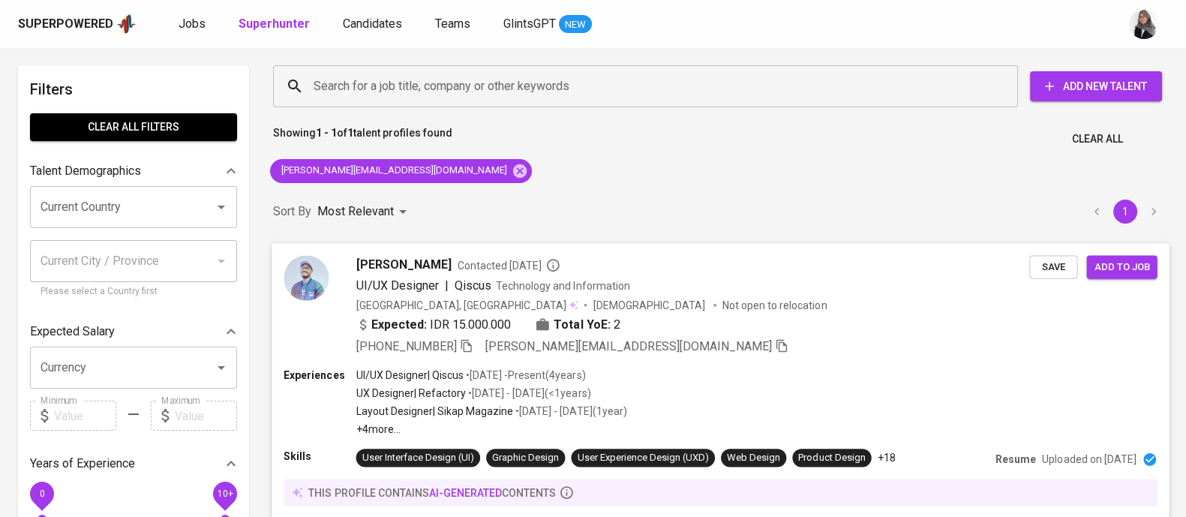
click at [814, 384] on div "Experiences UI/UX Designer | Qiscus • [DATE] - Present ( 4 years ) UX Designer …" at bounding box center [719, 401] width 873 height 69
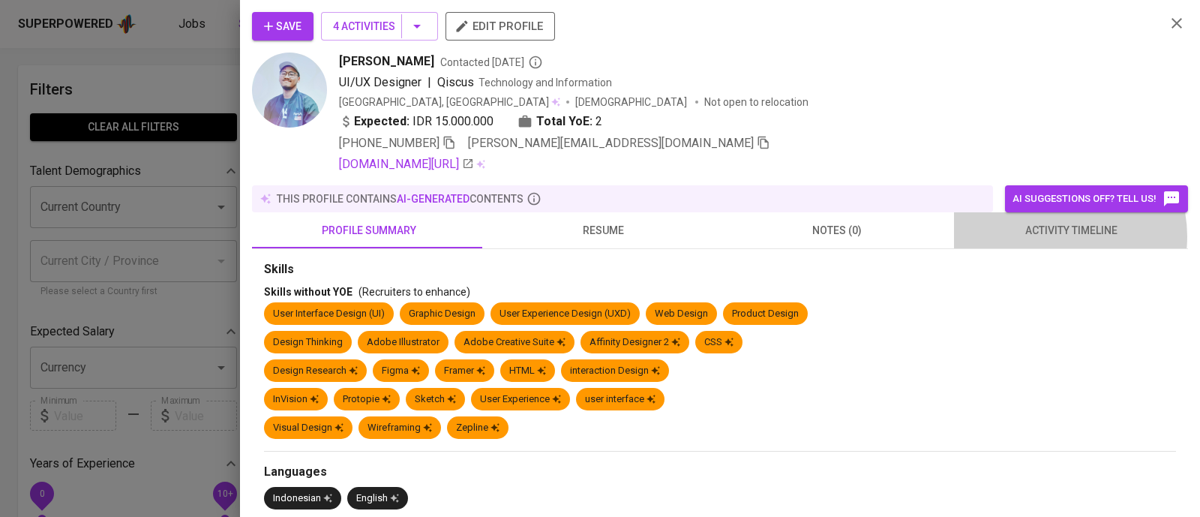
click at [1042, 236] on span "activity timeline" at bounding box center [1071, 230] width 216 height 19
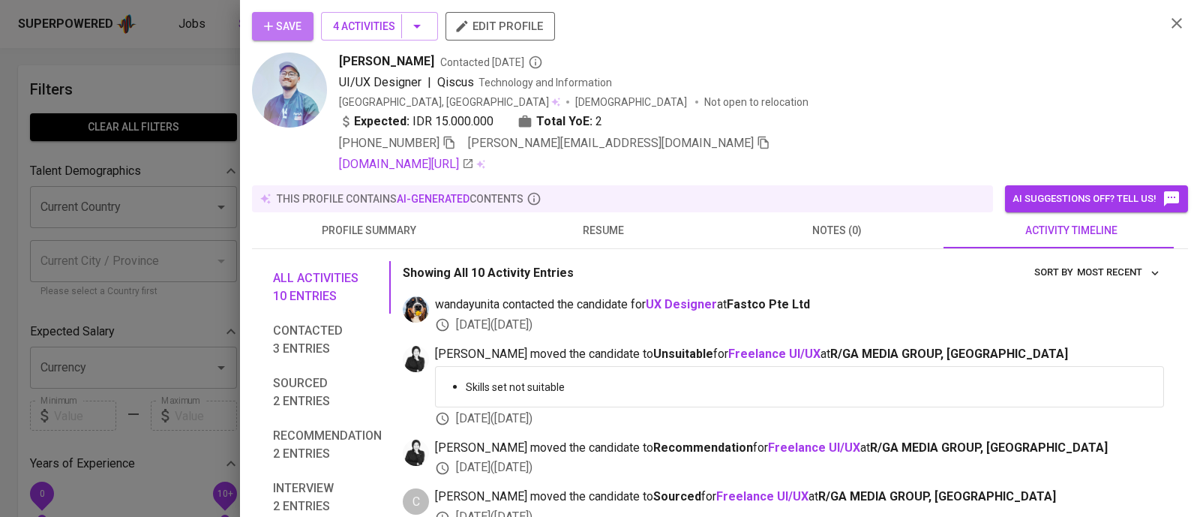
click at [268, 19] on icon "button" at bounding box center [268, 26] width 15 height 15
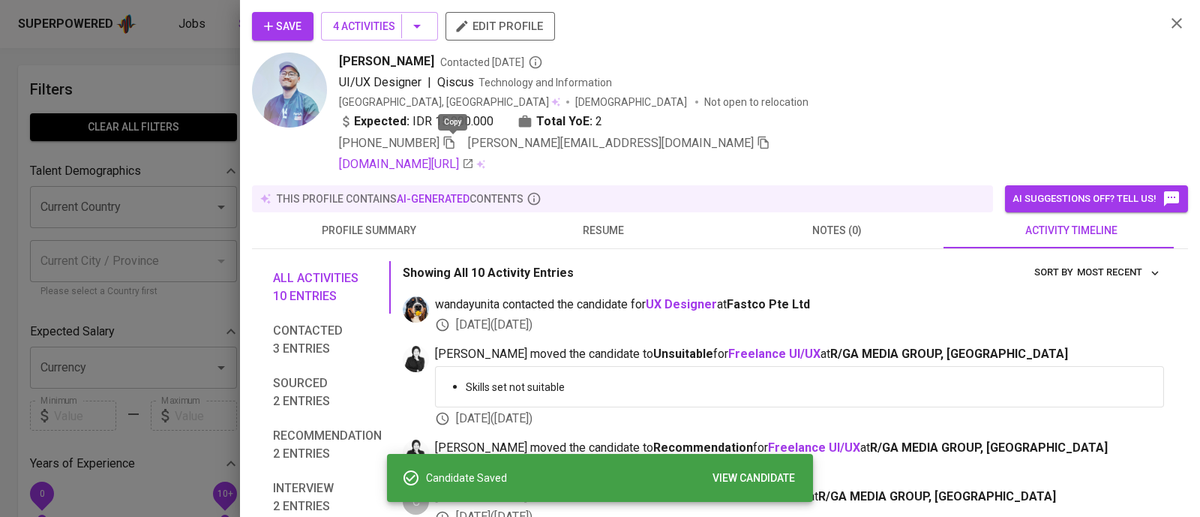
click at [451, 140] on icon "button" at bounding box center [448, 142] width 13 height 13
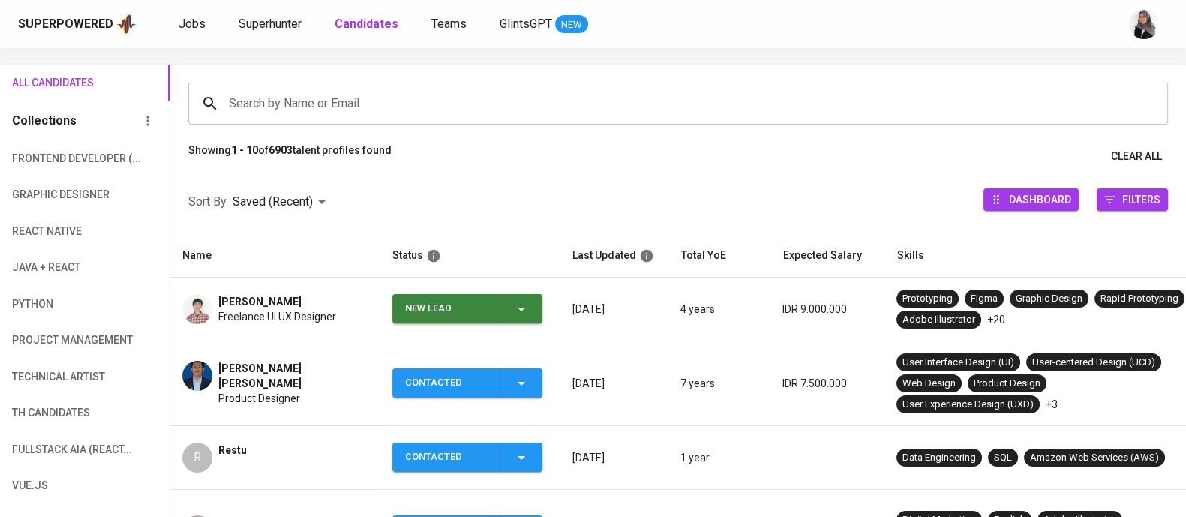
scroll to position [85, 0]
click at [532, 298] on span "New Lead" at bounding box center [467, 308] width 138 height 29
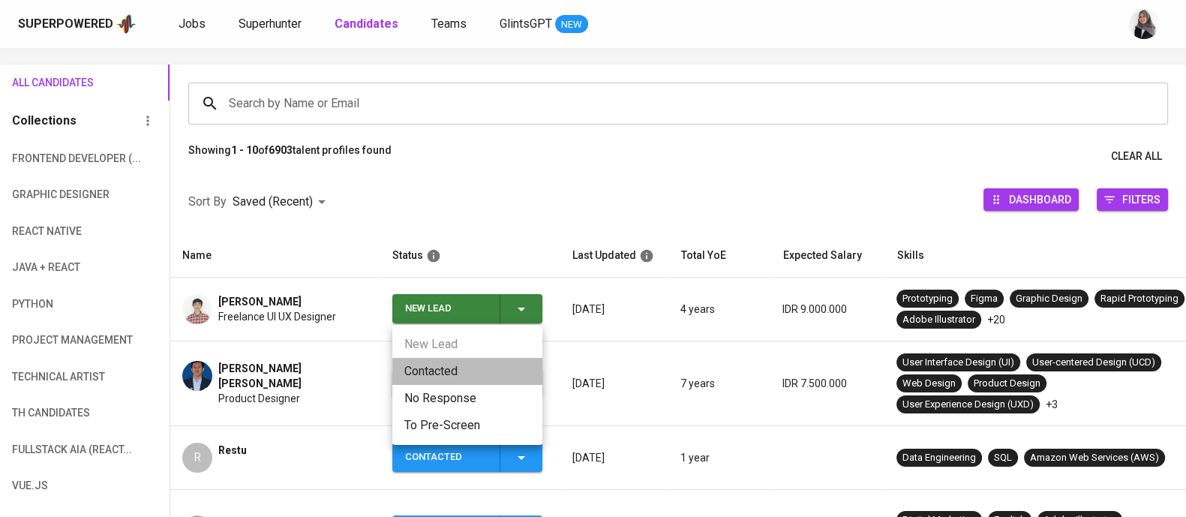
click at [457, 372] on li "Contacted" at bounding box center [467, 371] width 150 height 27
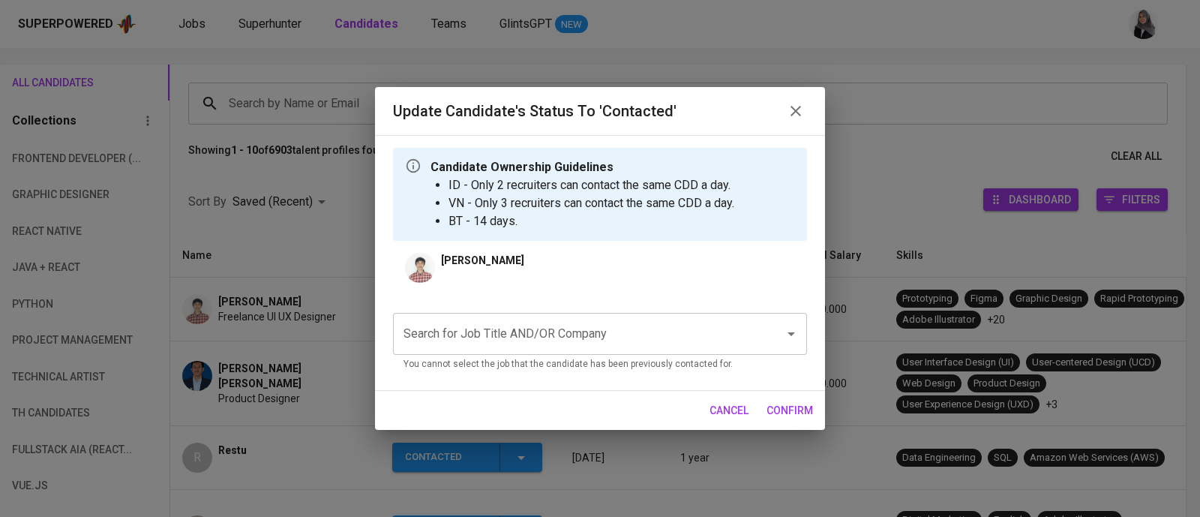
click at [561, 331] on input "Search for Job Title AND/OR Company" at bounding box center [579, 333] width 358 height 28
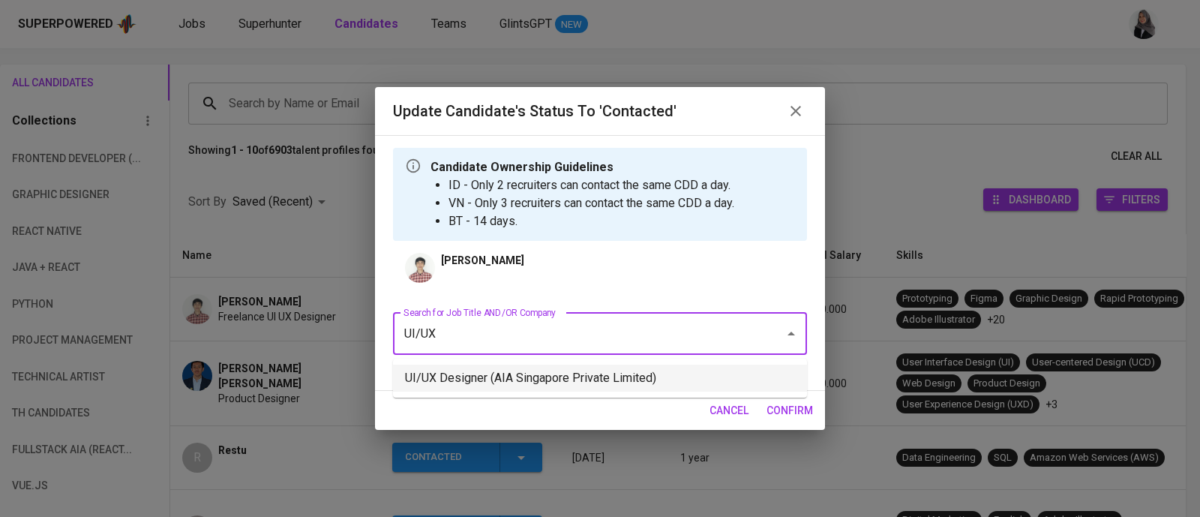
click at [661, 376] on li "UI/UX Designer (AIA Singapore Private Limited)" at bounding box center [600, 377] width 414 height 27
type input "UI/UX"
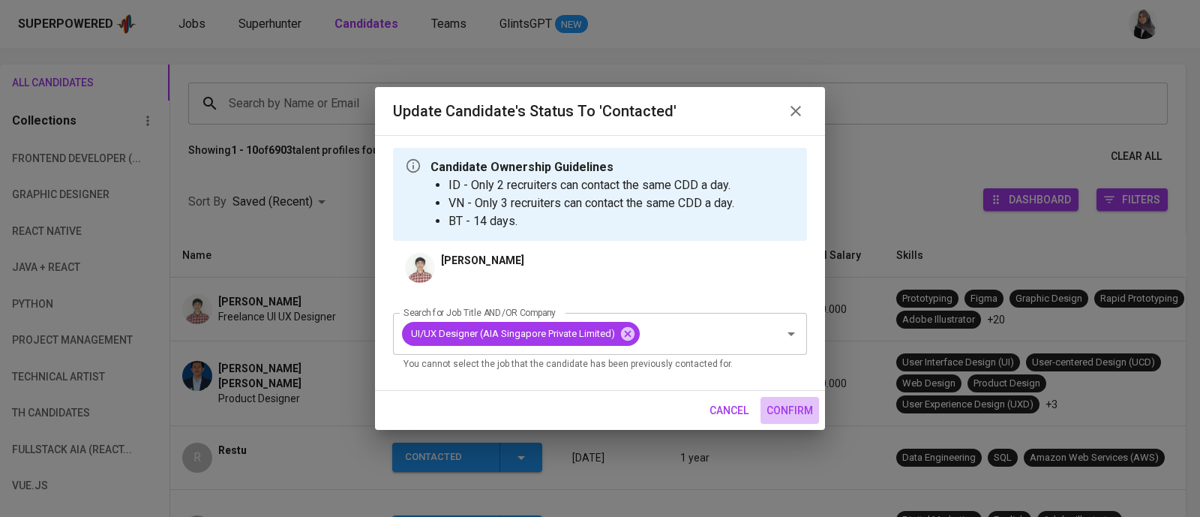
click at [804, 406] on span "confirm" at bounding box center [789, 410] width 46 height 19
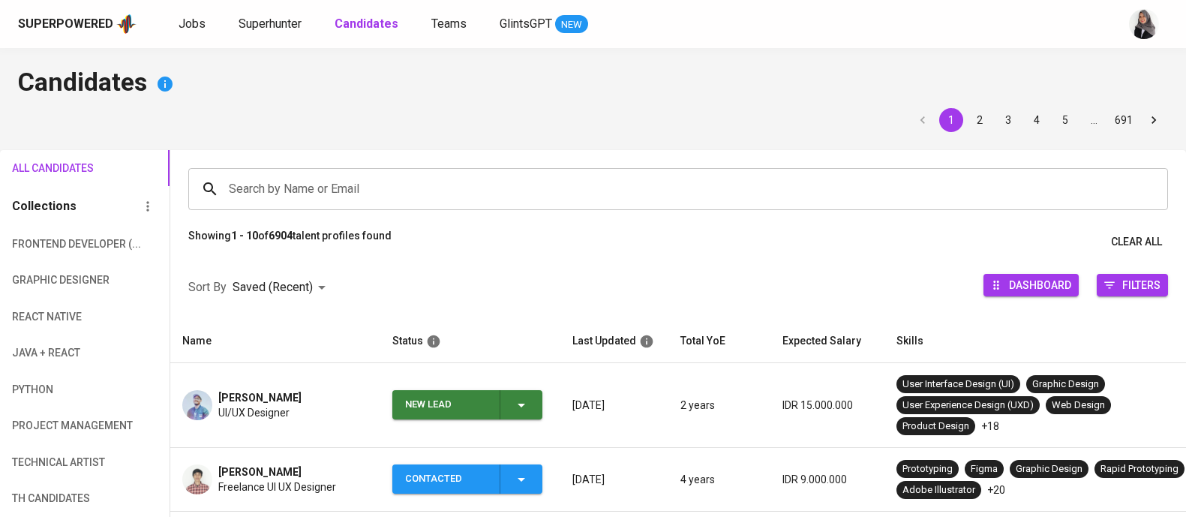
scroll to position [64, 0]
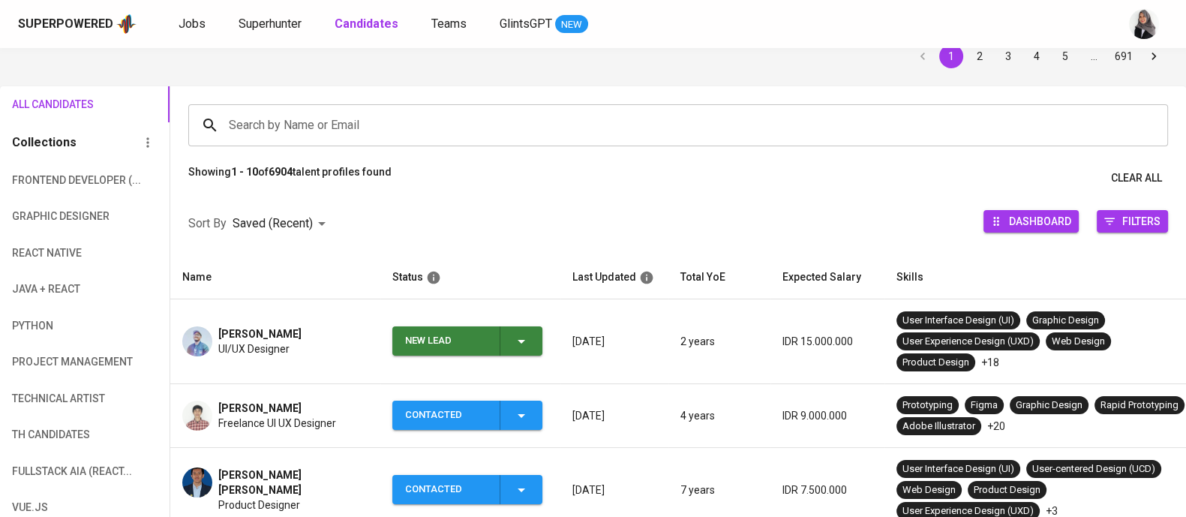
click at [538, 351] on button "New Lead" at bounding box center [467, 340] width 150 height 29
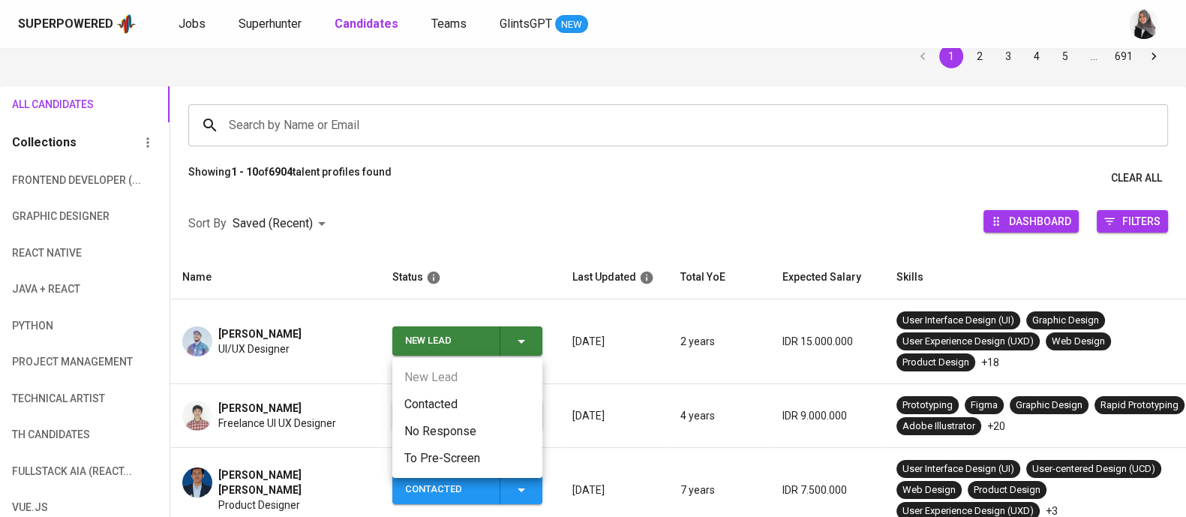
click at [467, 391] on li "Contacted" at bounding box center [467, 404] width 150 height 27
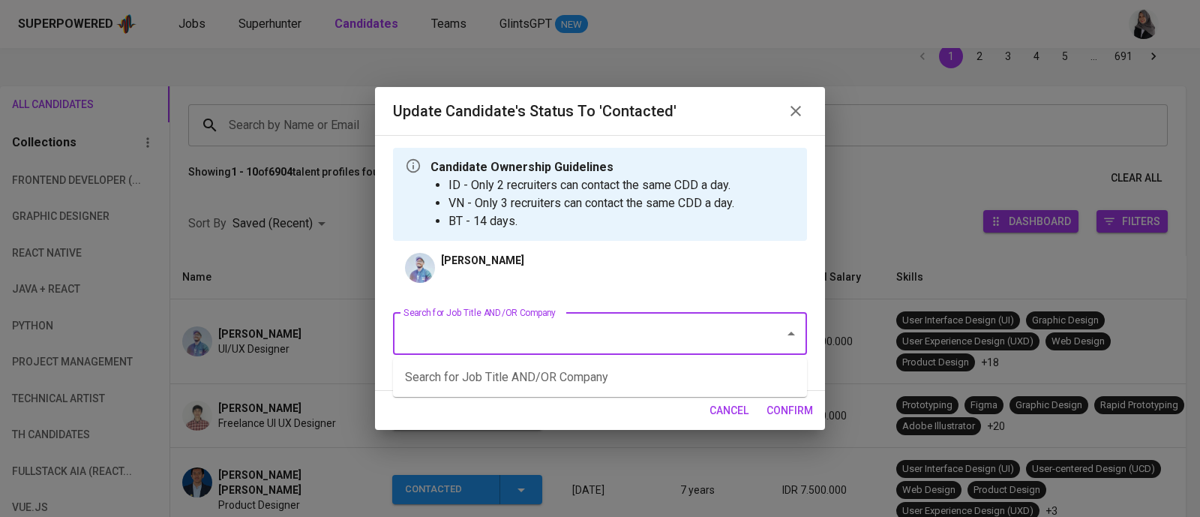
click at [551, 328] on input "Search for Job Title AND/OR Company" at bounding box center [579, 333] width 358 height 28
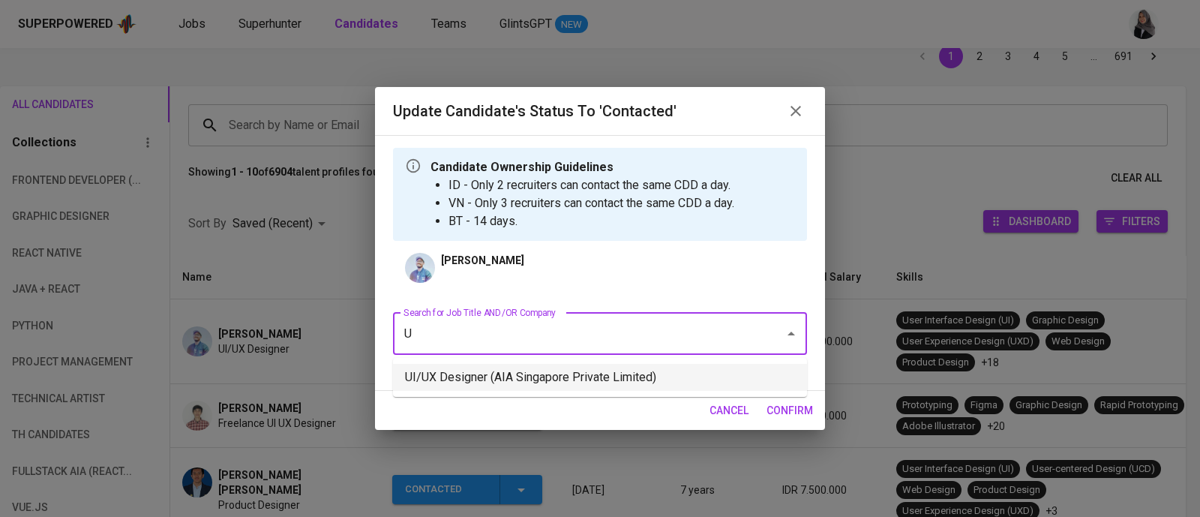
click at [613, 370] on li "UI/UX Designer (AIA Singapore Private Limited)" at bounding box center [600, 377] width 414 height 27
type input "U"
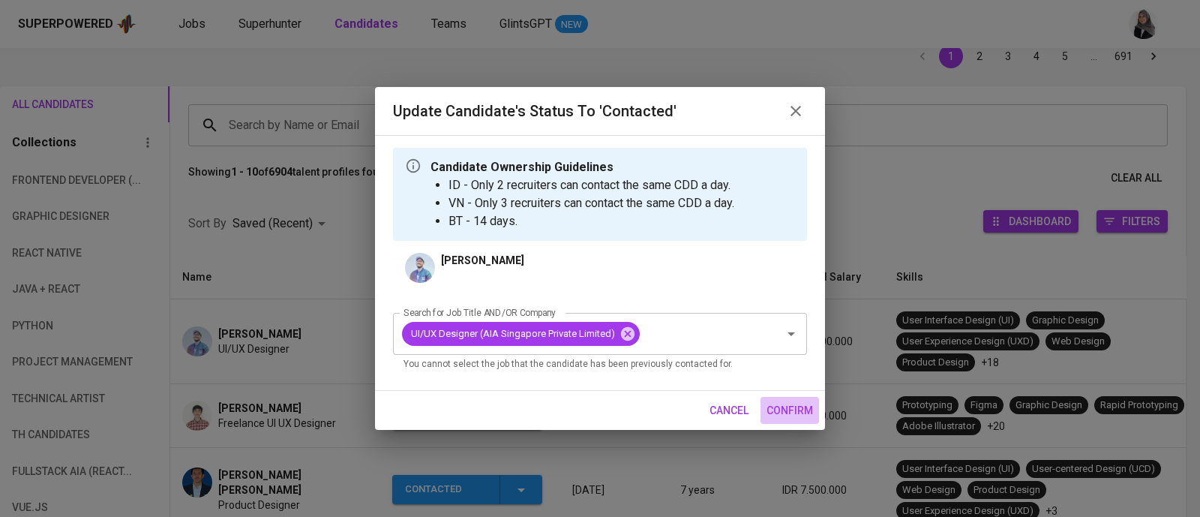
click at [778, 406] on span "confirm" at bounding box center [789, 410] width 46 height 19
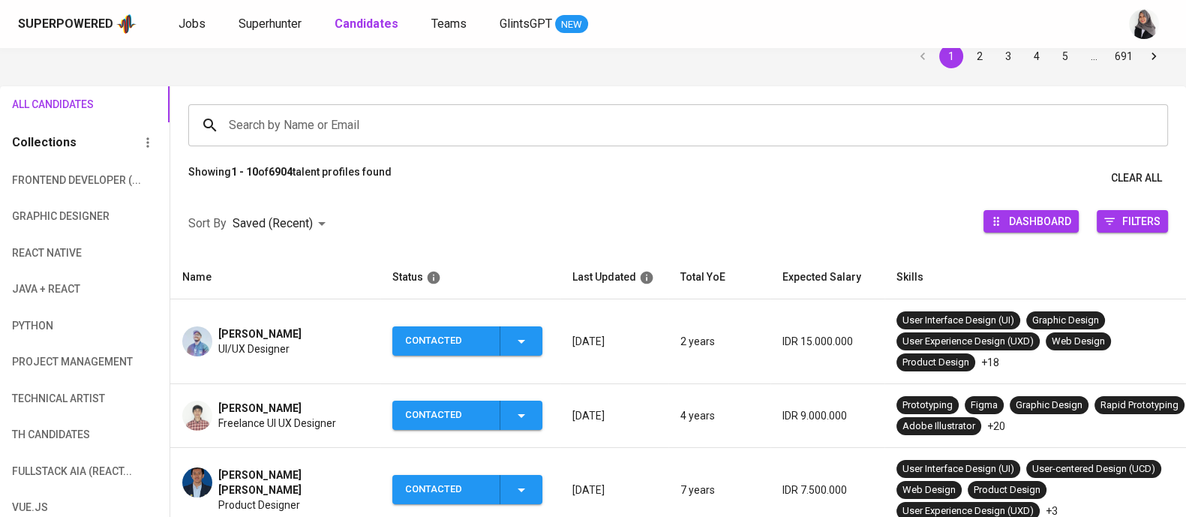
click at [832, 55] on div "1 2 3 4 5 … 691" at bounding box center [593, 56] width 1150 height 24
